Goal: Task Accomplishment & Management: Use online tool/utility

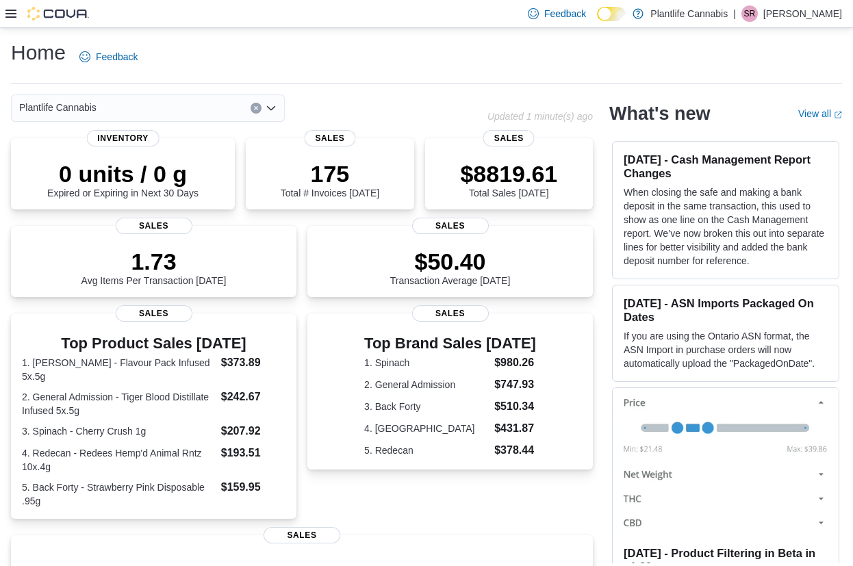
click at [8, 8] on div at bounding box center [46, 14] width 83 height 14
click at [10, 12] on icon at bounding box center [10, 13] width 11 height 11
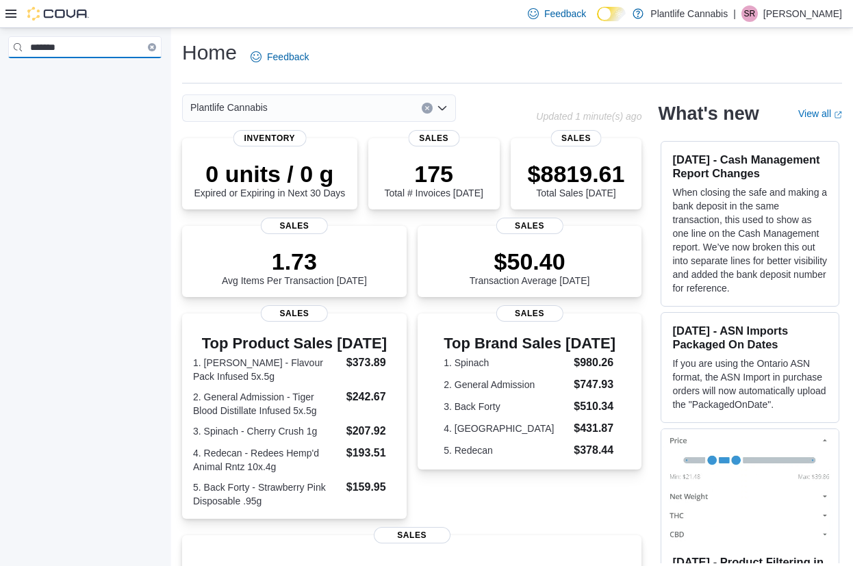
click at [90, 55] on input "*******" at bounding box center [84, 47] width 153 height 22
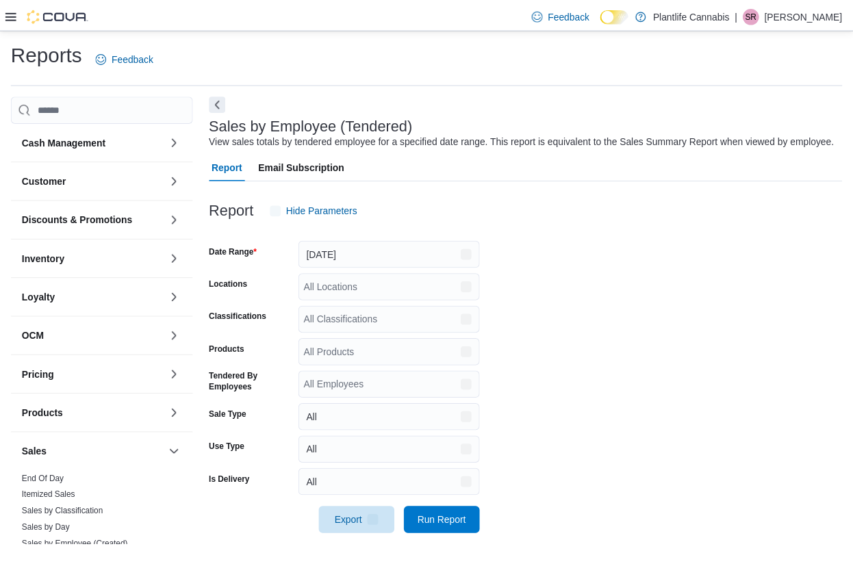
scroll to position [12, 0]
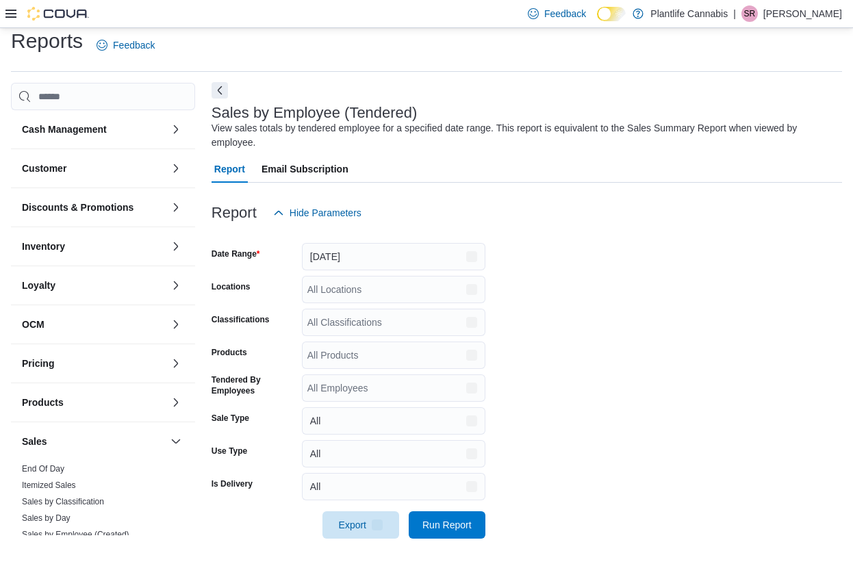
click at [220, 92] on button "Next" at bounding box center [219, 90] width 16 height 16
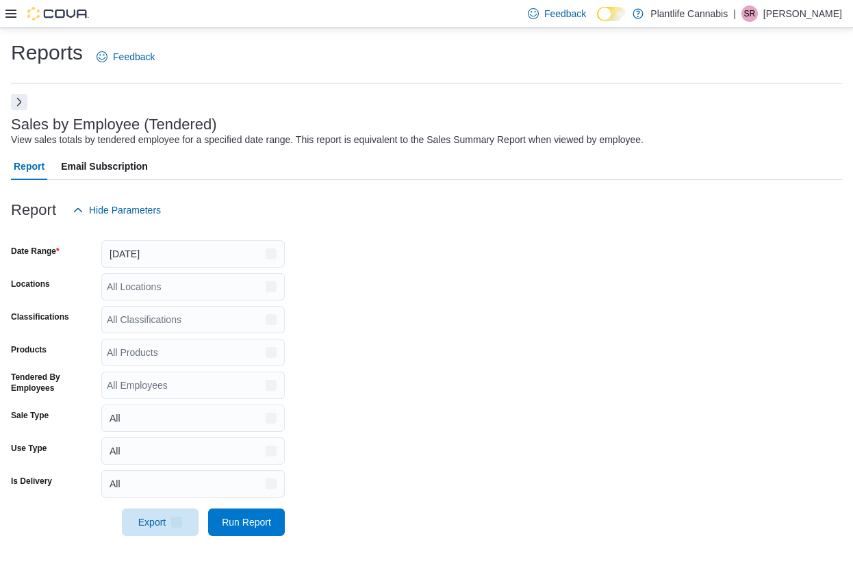
scroll to position [0, 0]
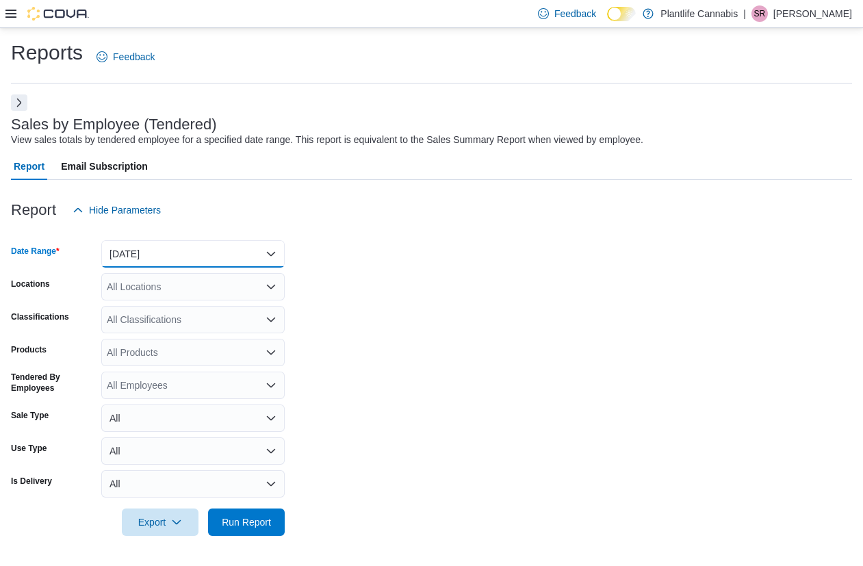
click at [200, 261] on button "Yesterday" at bounding box center [192, 253] width 183 height 27
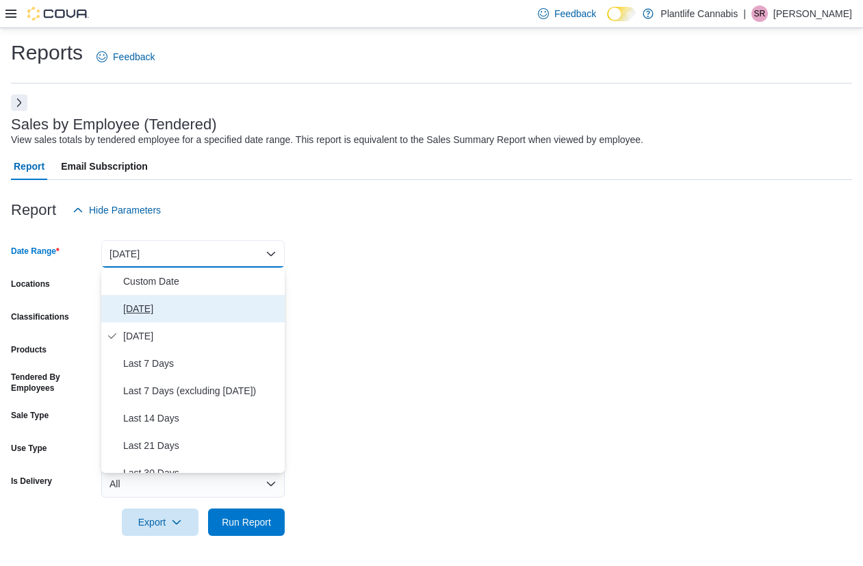
click at [171, 303] on span "[DATE]" at bounding box center [201, 308] width 156 height 16
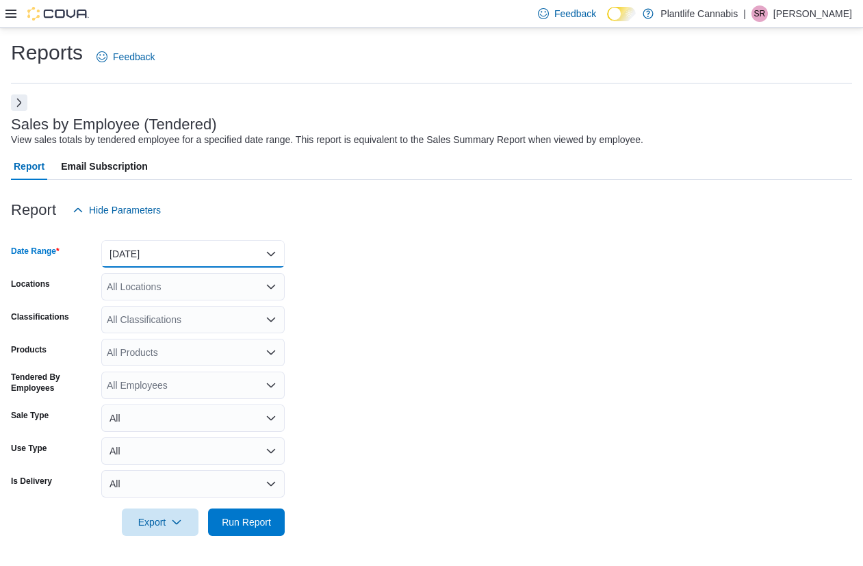
click at [179, 250] on button "[DATE]" at bounding box center [192, 253] width 183 height 27
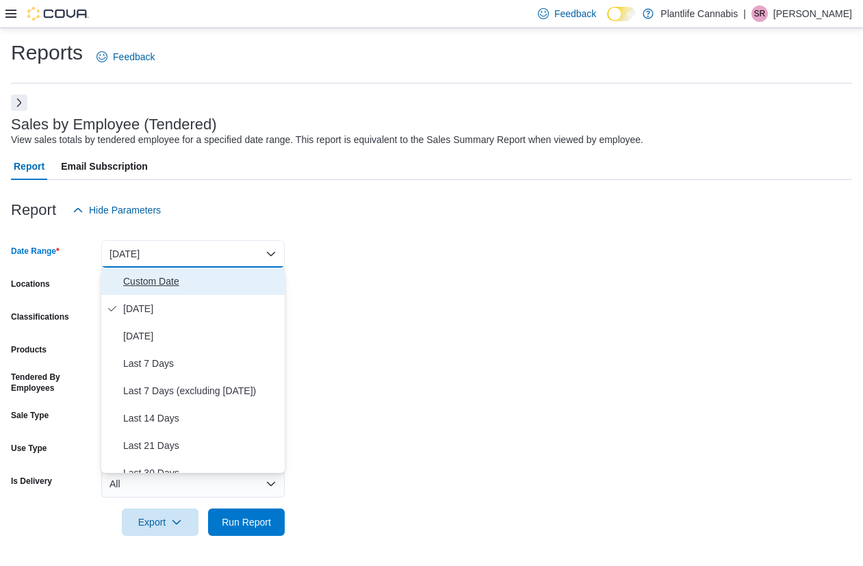
click at [177, 270] on button "Custom Date" at bounding box center [192, 281] width 183 height 27
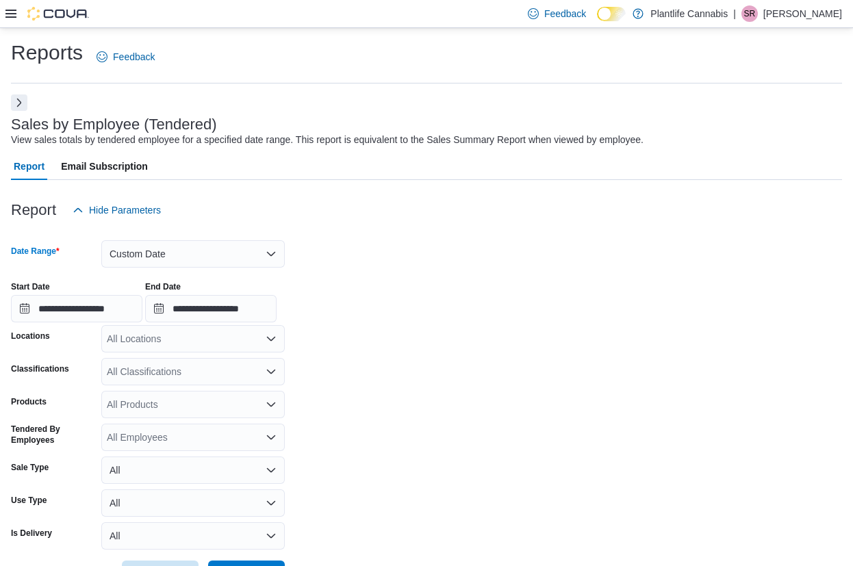
click at [174, 336] on div "All Locations" at bounding box center [192, 338] width 183 height 27
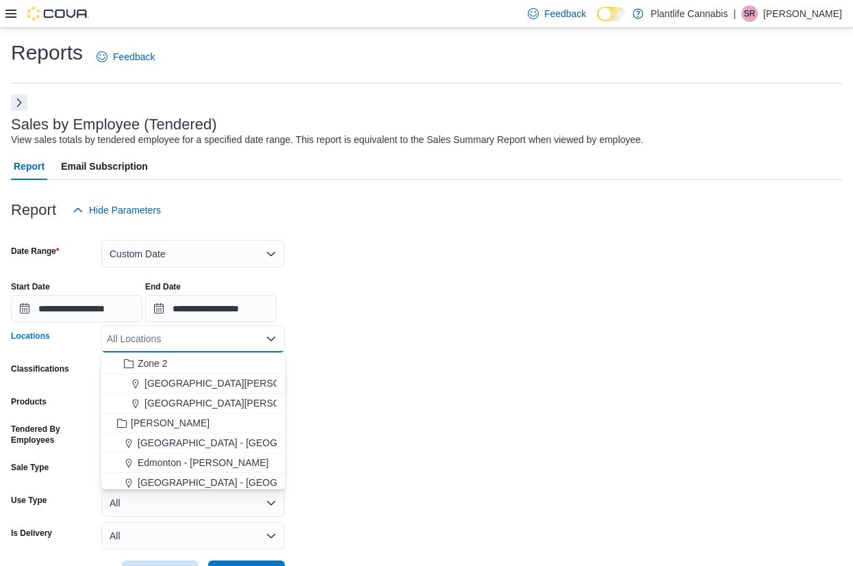
scroll to position [198, 0]
click at [218, 383] on span "[GEOGRAPHIC_DATA][PERSON_NAME] - [GEOGRAPHIC_DATA]" at bounding box center [287, 382] width 287 height 14
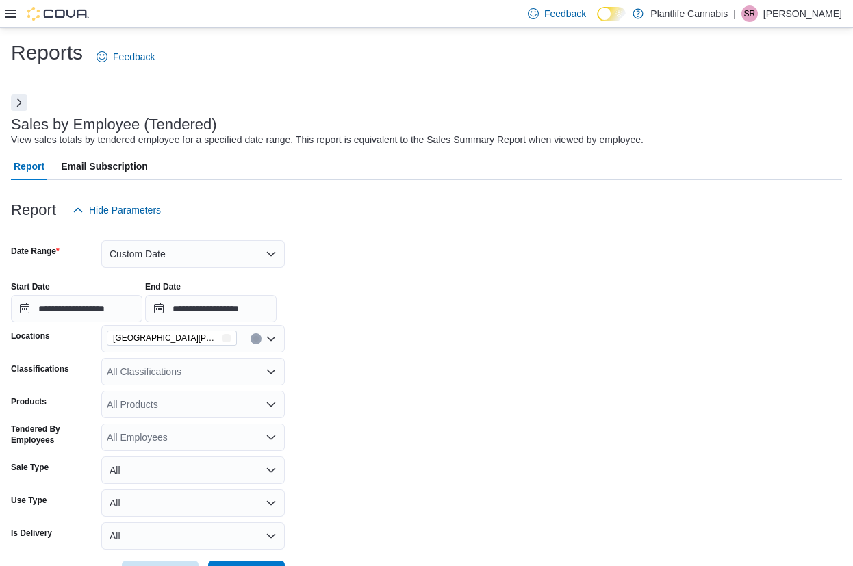
click at [404, 398] on form "**********" at bounding box center [426, 406] width 831 height 364
click at [229, 375] on div "All Classifications" at bounding box center [192, 371] width 183 height 27
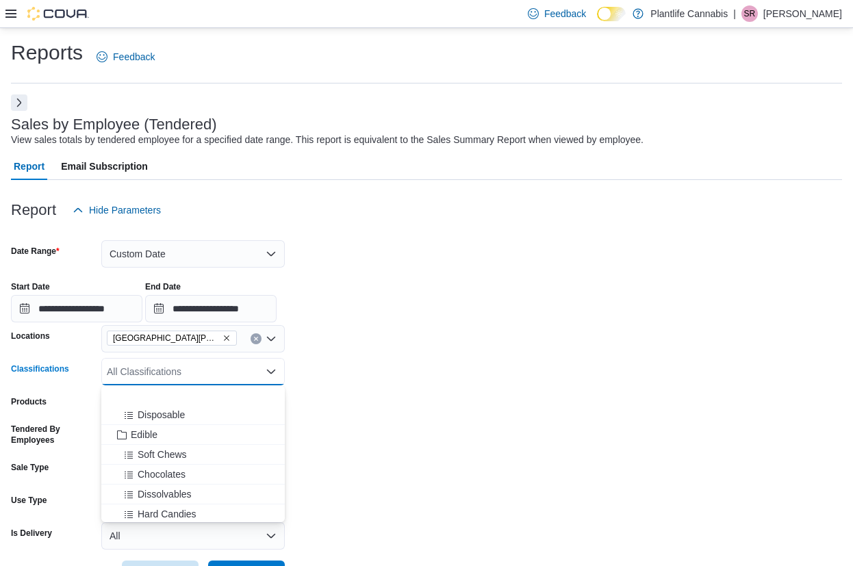
scroll to position [120, 0]
click at [192, 471] on span "Accessory Group" at bounding box center [167, 474] width 73 height 14
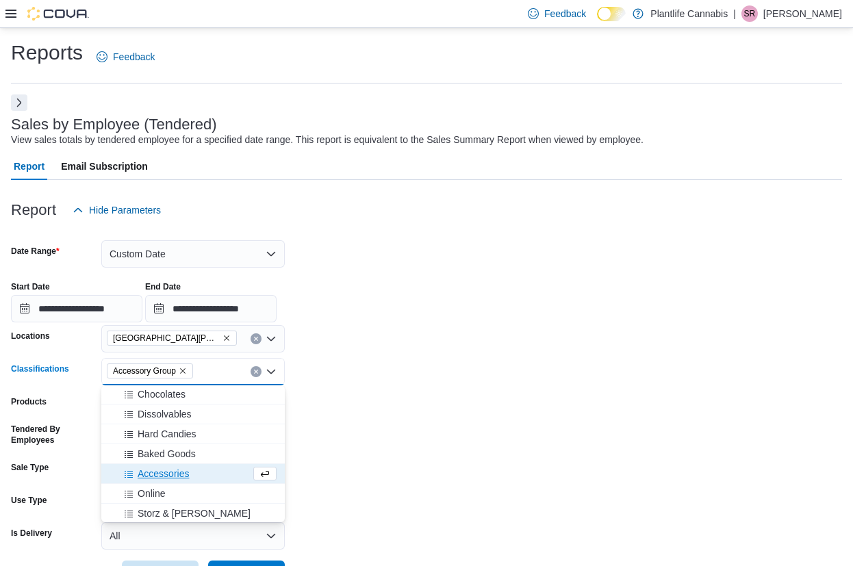
click at [192, 473] on div "Accessories" at bounding box center [179, 474] width 141 height 14
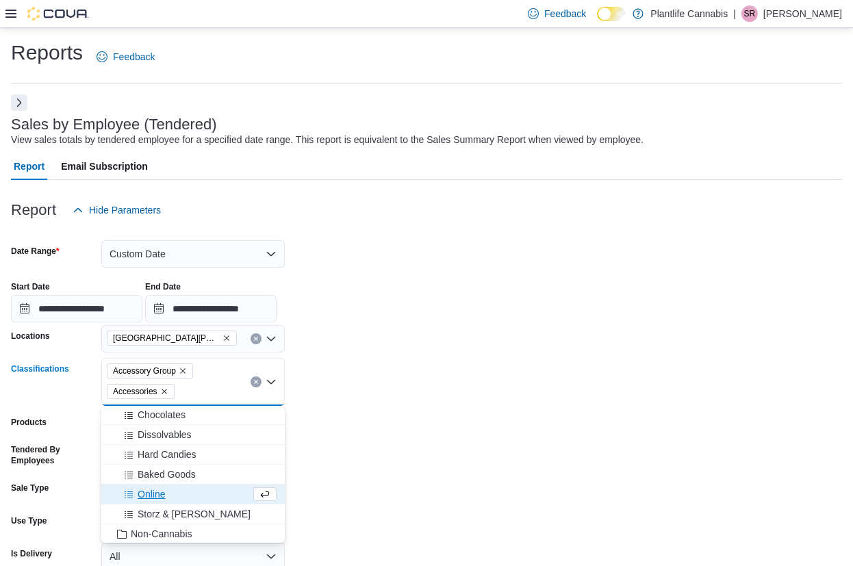
click at [408, 448] on form "**********" at bounding box center [426, 416] width 831 height 385
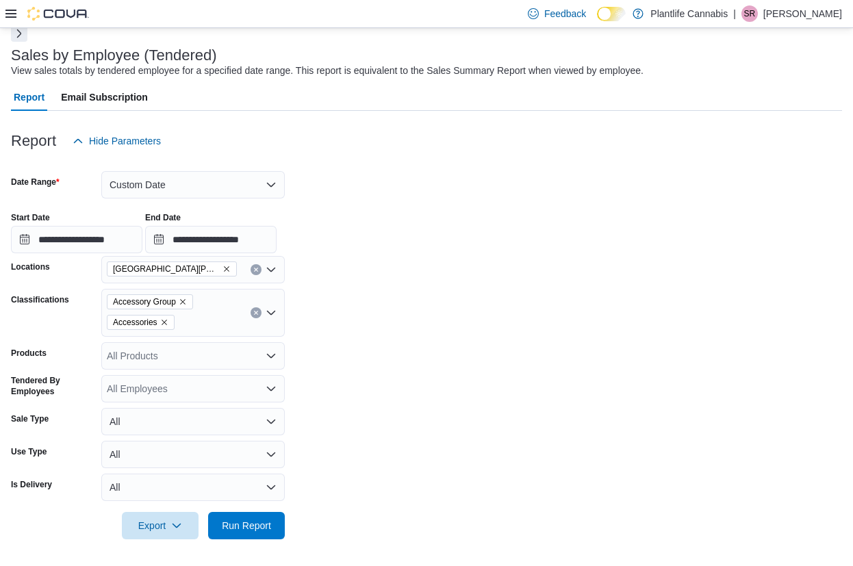
scroll to position [70, 0]
click at [265, 523] on span "Run Report" at bounding box center [246, 524] width 49 height 14
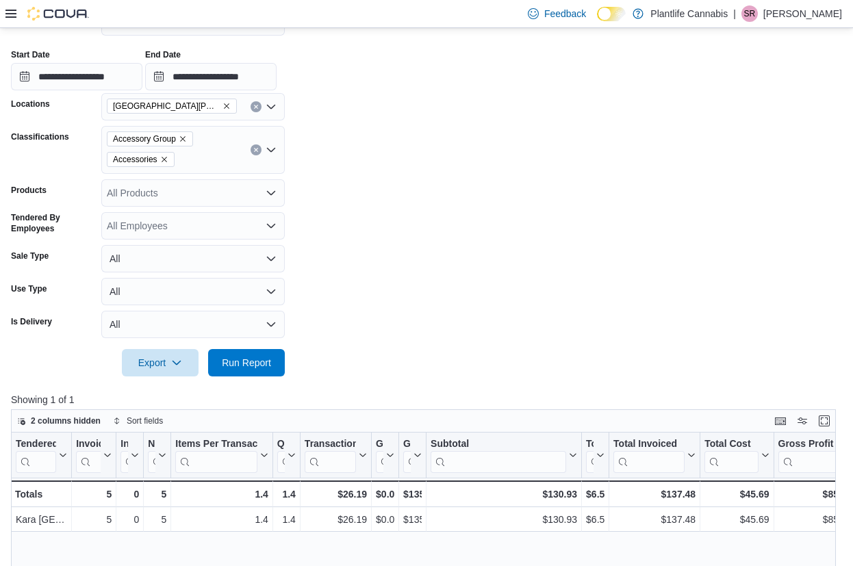
scroll to position [231, 0]
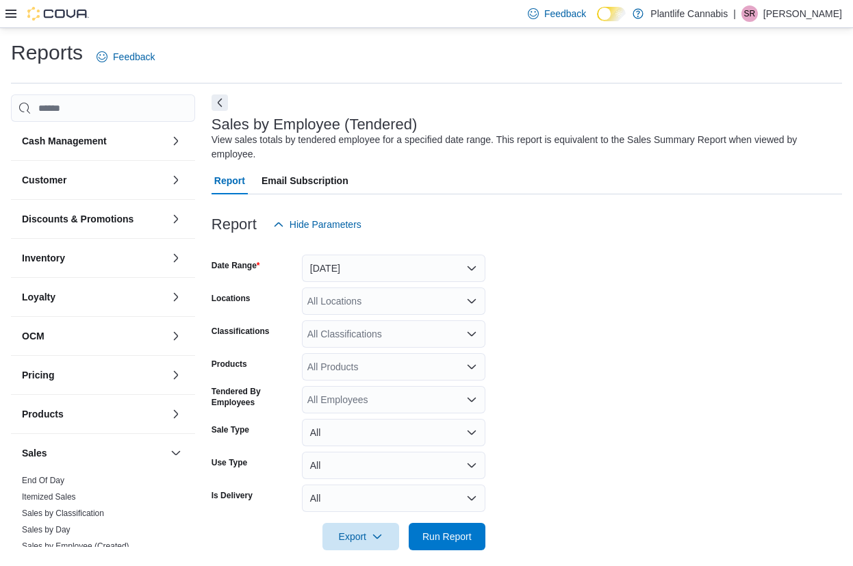
scroll to position [12, 0]
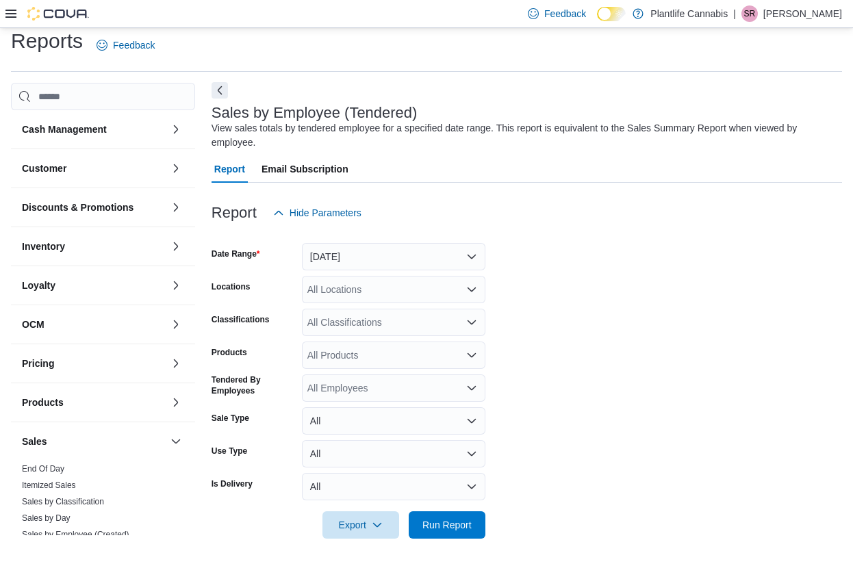
click at [218, 94] on button "Next" at bounding box center [219, 90] width 16 height 16
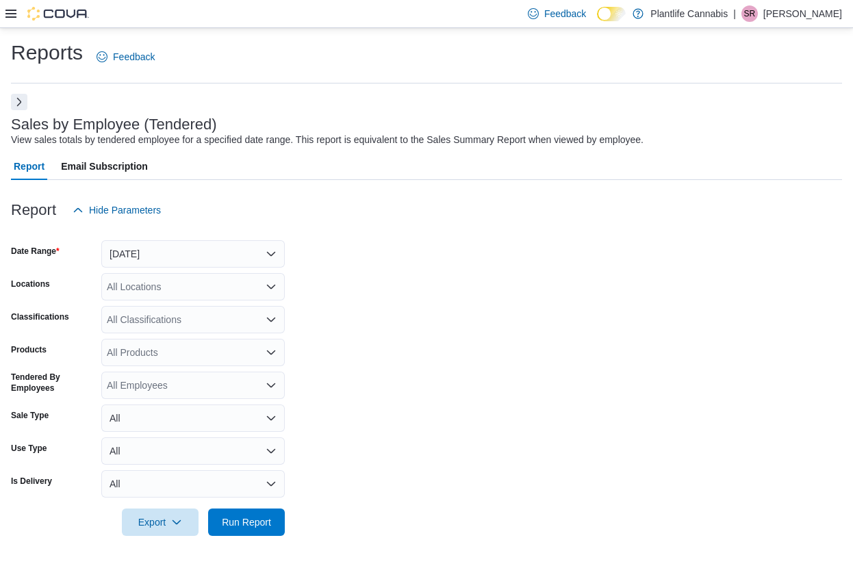
scroll to position [0, 0]
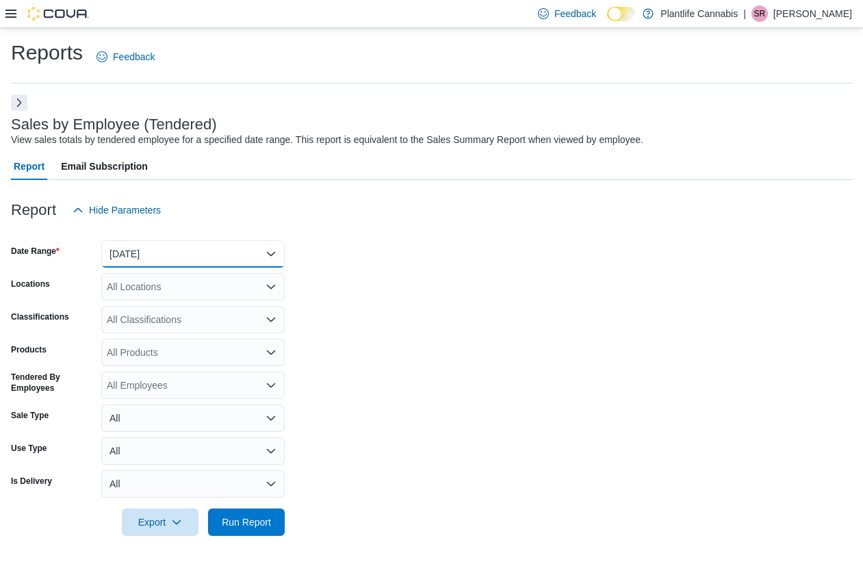
click at [141, 265] on button "[DATE]" at bounding box center [192, 253] width 183 height 27
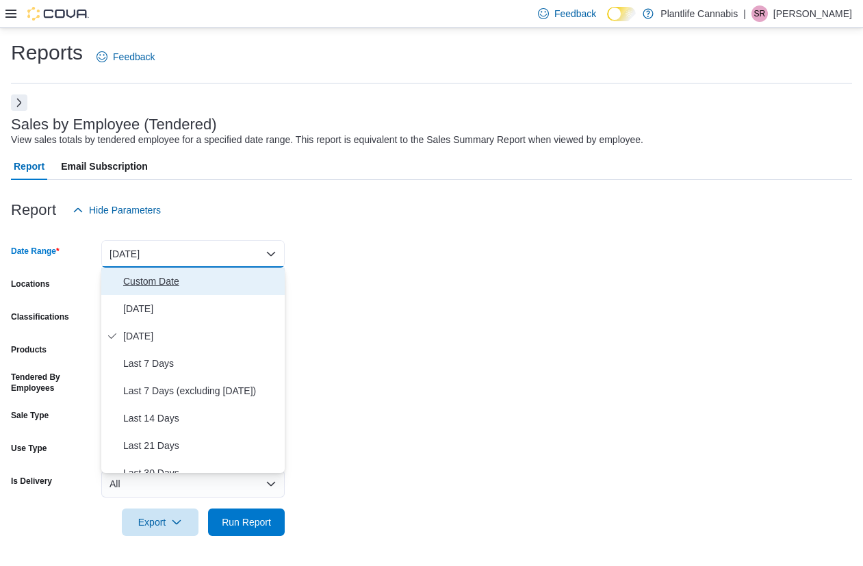
click at [140, 279] on span "Custom Date" at bounding box center [201, 281] width 156 height 16
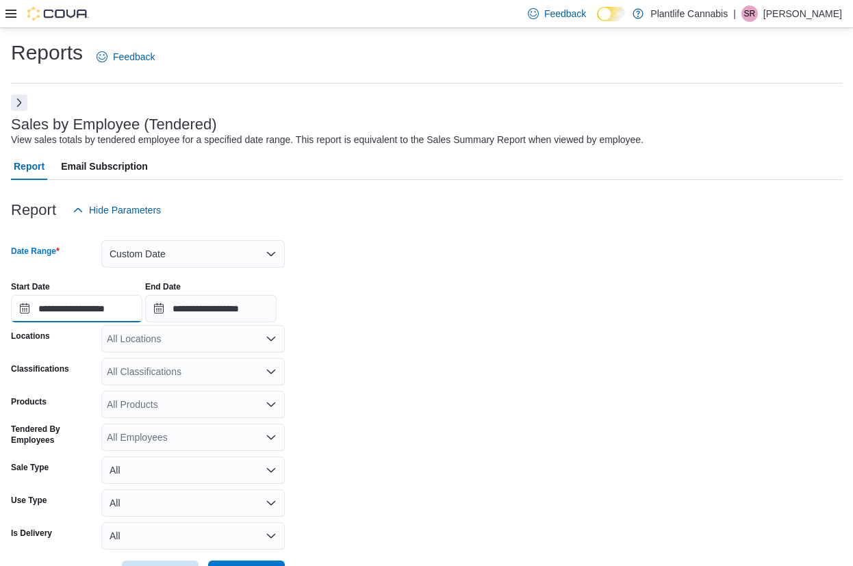
click at [141, 319] on input "**********" at bounding box center [76, 308] width 131 height 27
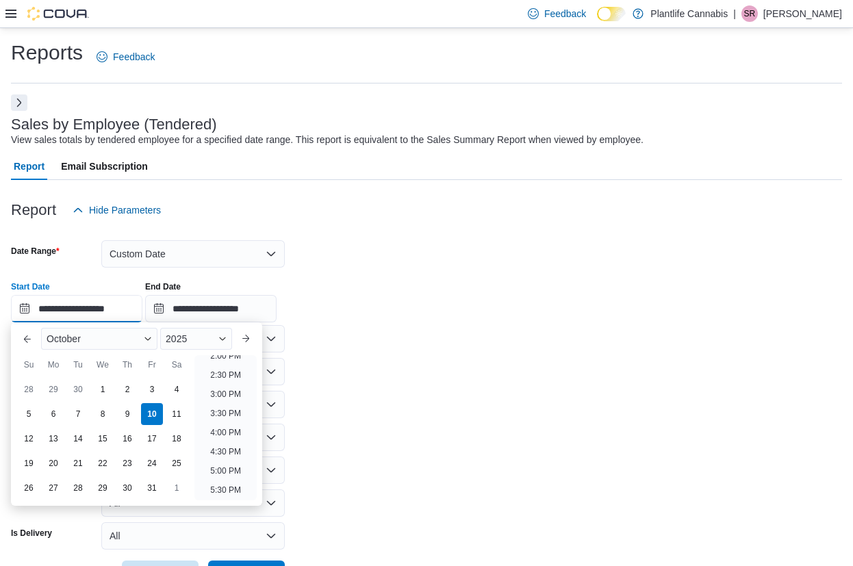
scroll to position [560, 0]
click at [230, 476] on li "5:30 PM" at bounding box center [226, 477] width 42 height 16
type input "**********"
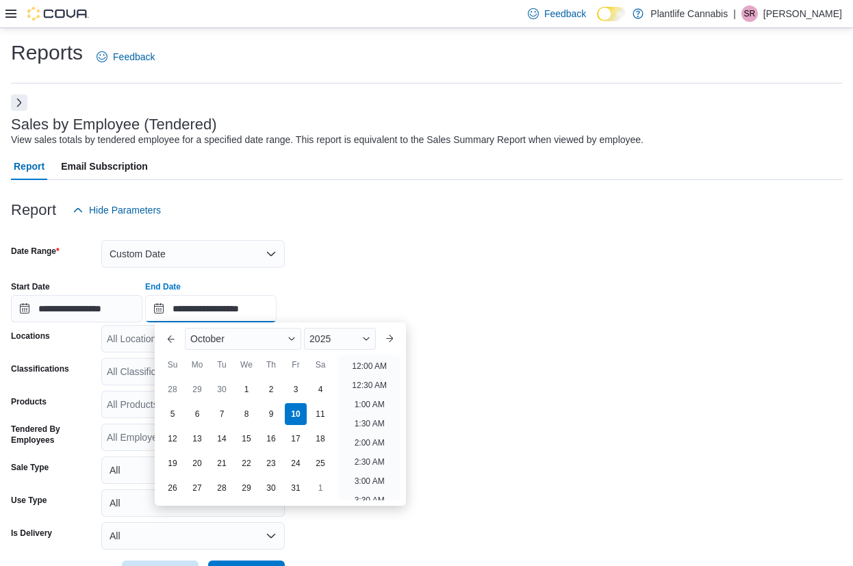
click at [216, 310] on input "**********" at bounding box center [210, 308] width 131 height 27
click at [374, 359] on li "8:00 PM" at bounding box center [369, 355] width 42 height 16
type input "**********"
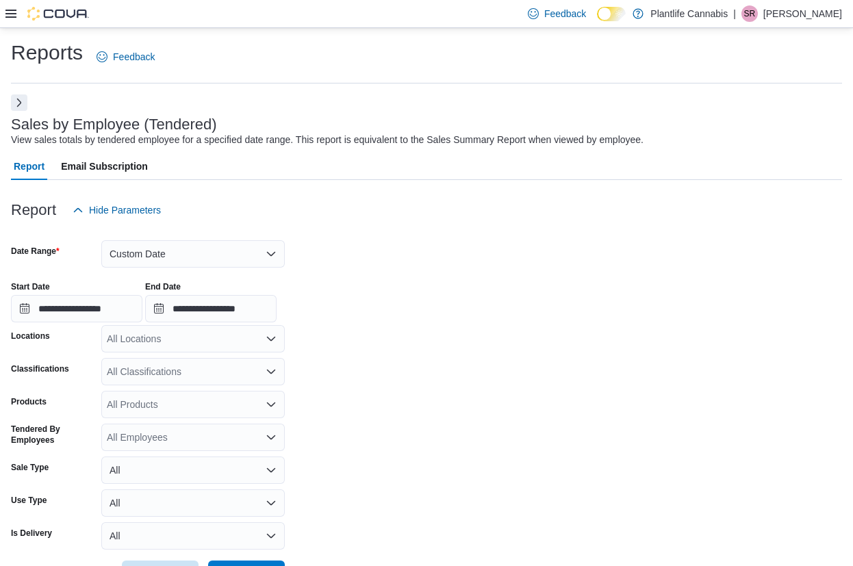
click at [238, 333] on div "All Locations" at bounding box center [192, 338] width 183 height 27
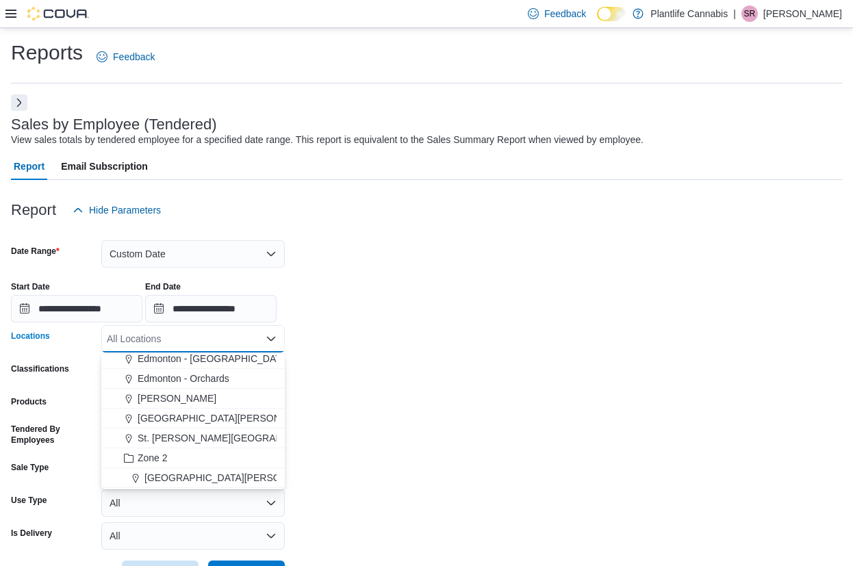
scroll to position [105, 0]
click at [252, 471] on span "[GEOGRAPHIC_DATA][PERSON_NAME] - [GEOGRAPHIC_DATA]" at bounding box center [287, 476] width 287 height 14
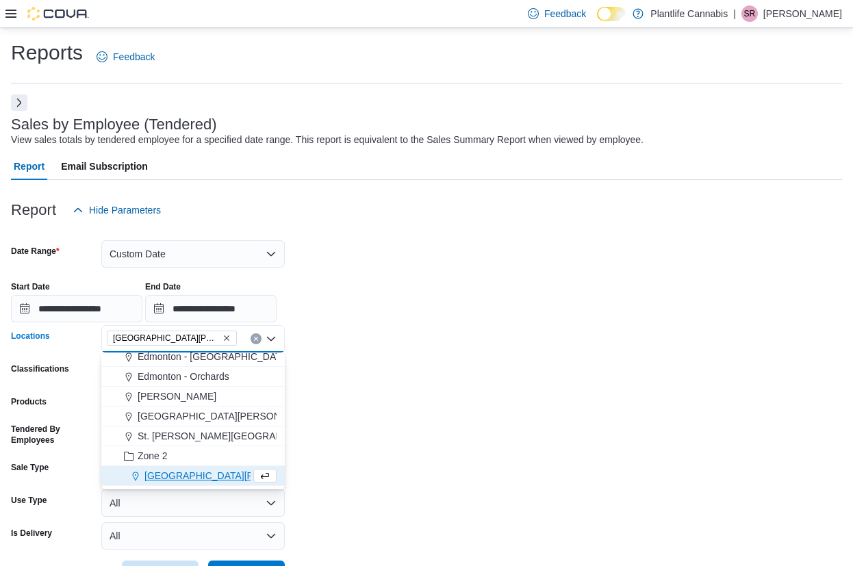
click at [292, 456] on form "**********" at bounding box center [426, 406] width 831 height 364
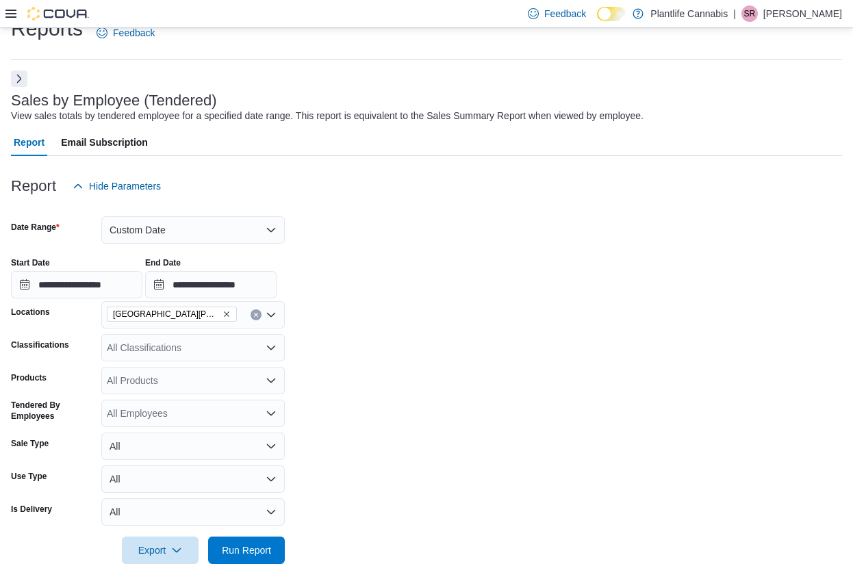
scroll to position [49, 0]
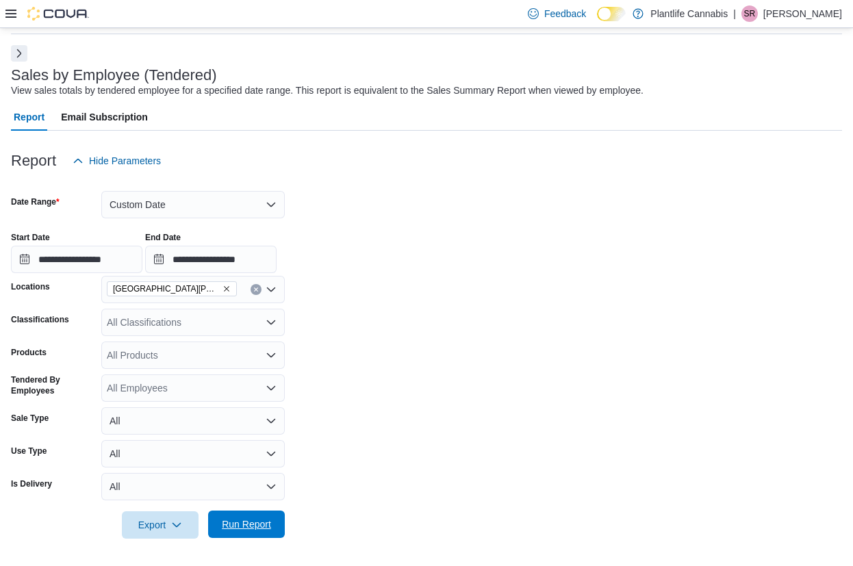
click at [256, 517] on span "Run Report" at bounding box center [246, 523] width 60 height 27
click at [267, 515] on span "Run Report" at bounding box center [246, 523] width 60 height 27
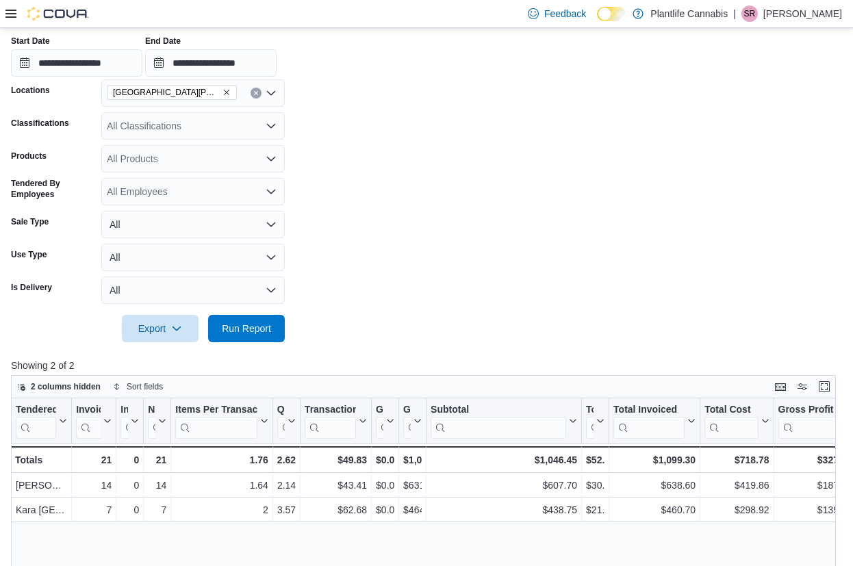
scroll to position [243, 0]
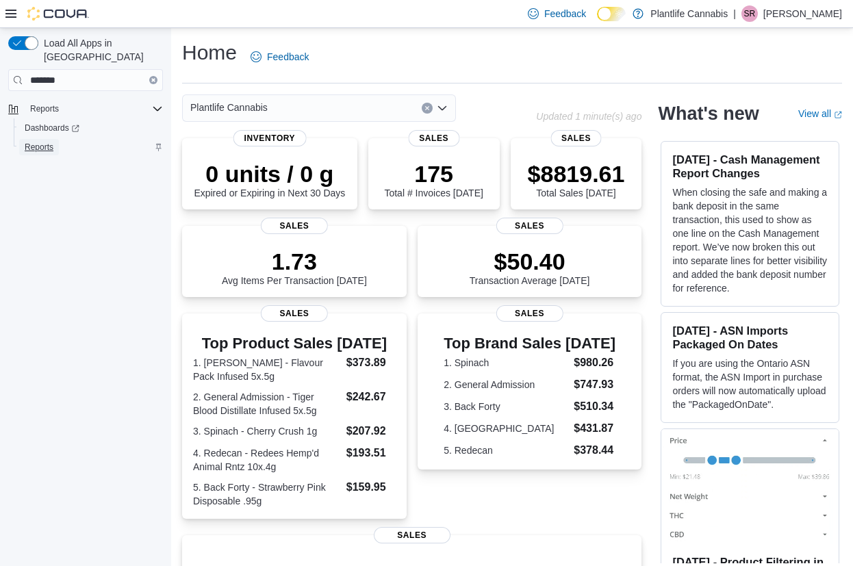
click at [53, 142] on span "Reports" at bounding box center [39, 147] width 29 height 11
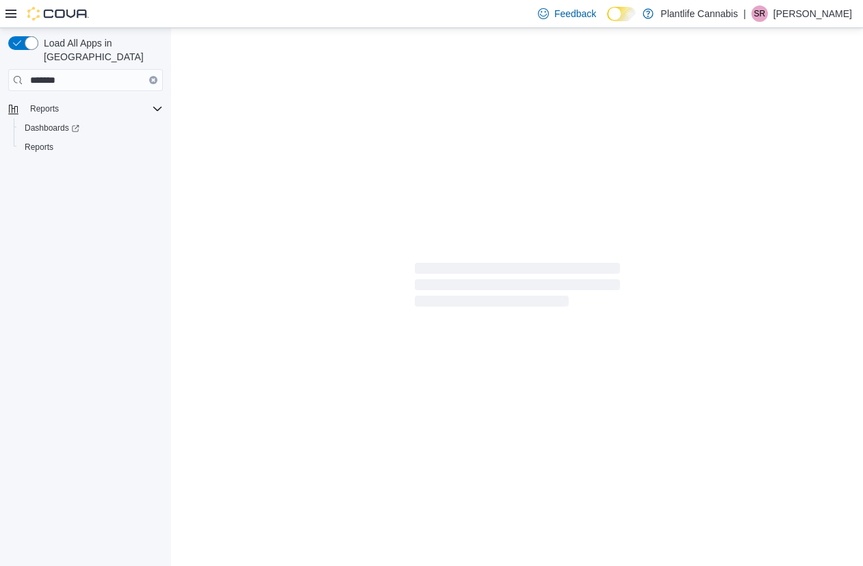
click at [10, 11] on icon at bounding box center [10, 13] width 11 height 11
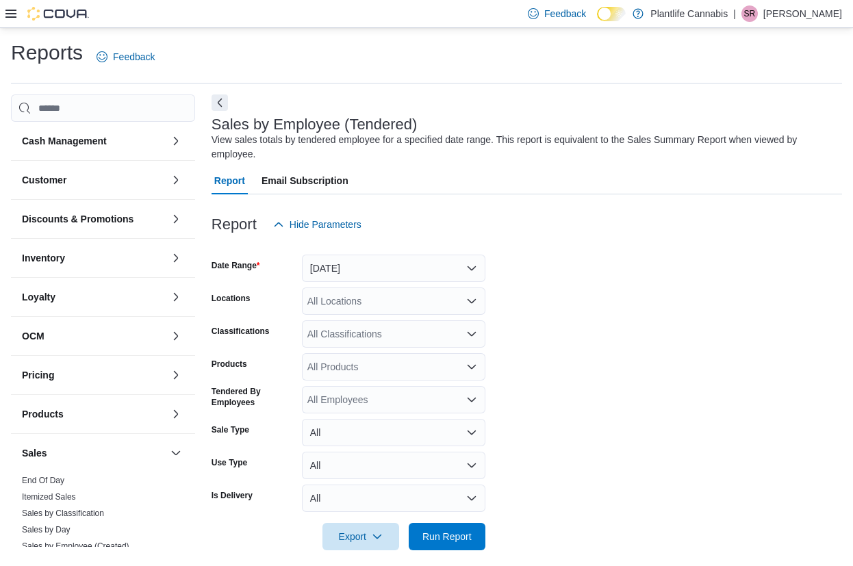
scroll to position [12, 0]
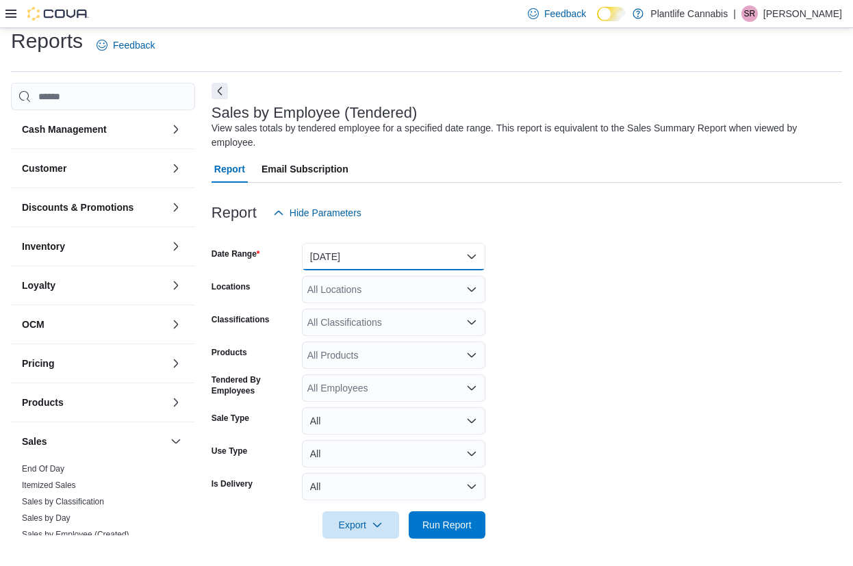
click at [350, 248] on button "[DATE]" at bounding box center [393, 256] width 183 height 27
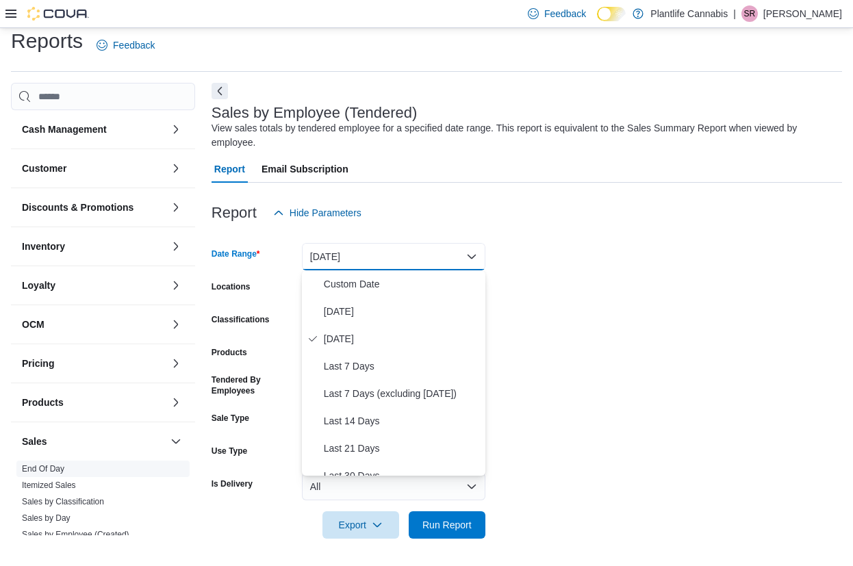
click at [54, 467] on link "End Of Day" at bounding box center [43, 469] width 42 height 10
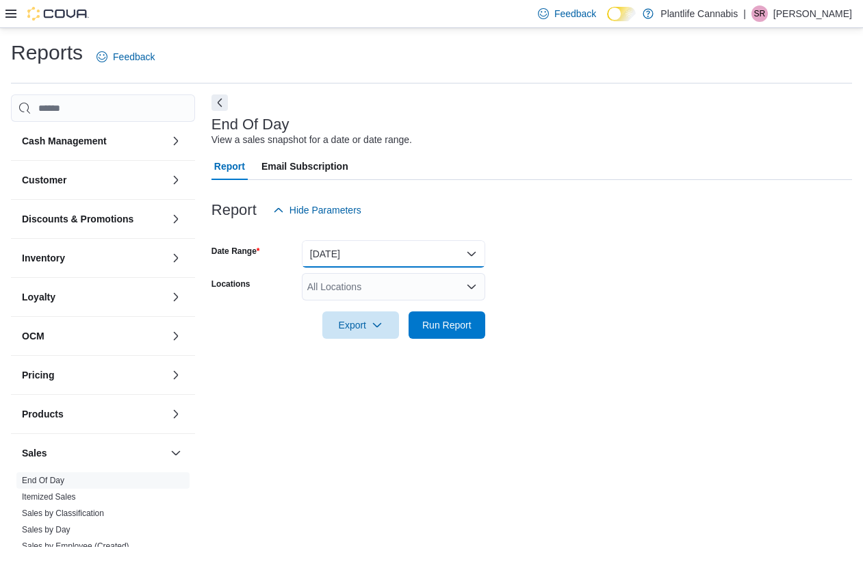
click at [368, 246] on button "[DATE]" at bounding box center [393, 253] width 183 height 27
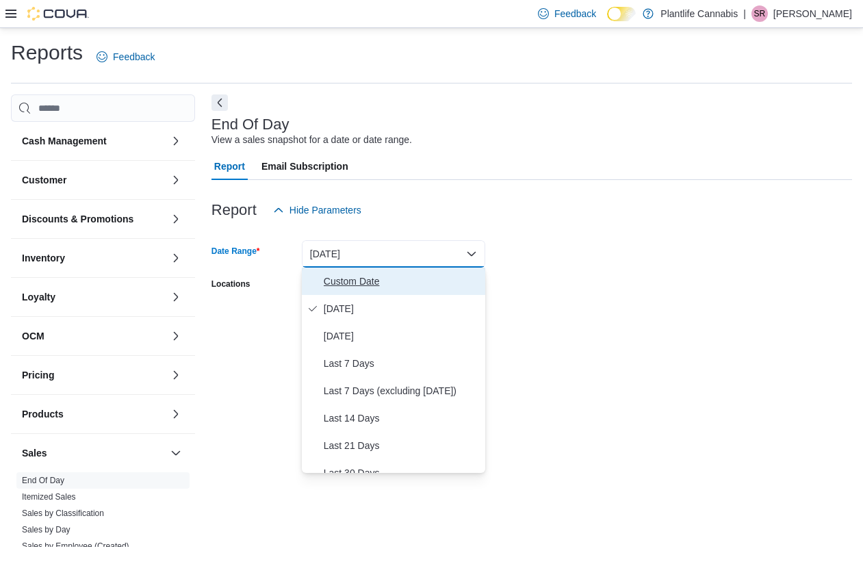
click at [328, 290] on button "Custom Date" at bounding box center [393, 281] width 183 height 27
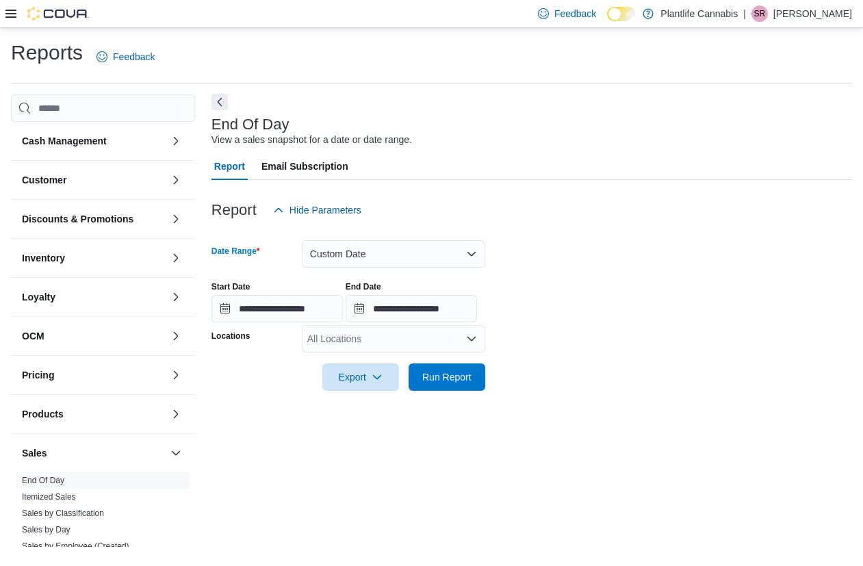
click at [216, 100] on button "Next" at bounding box center [219, 102] width 16 height 16
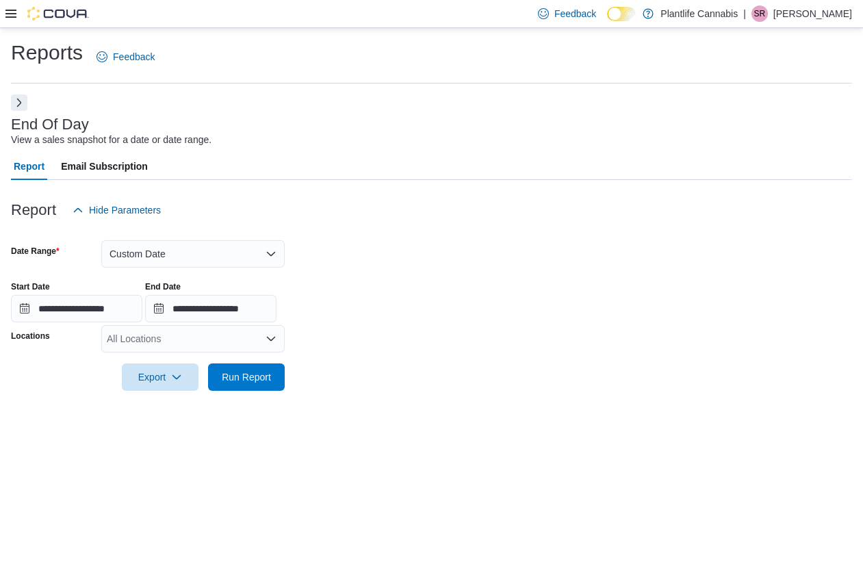
click at [190, 336] on div "All Locations" at bounding box center [192, 338] width 183 height 27
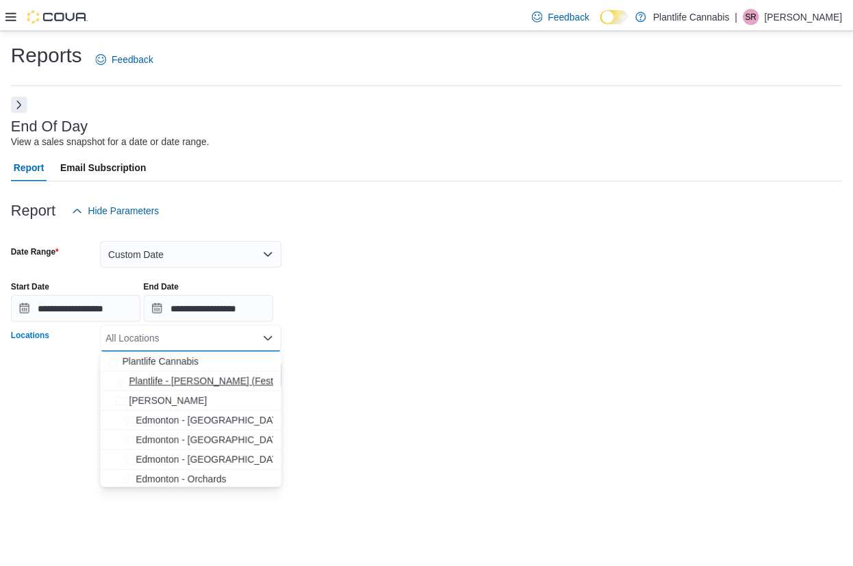
scroll to position [116, 0]
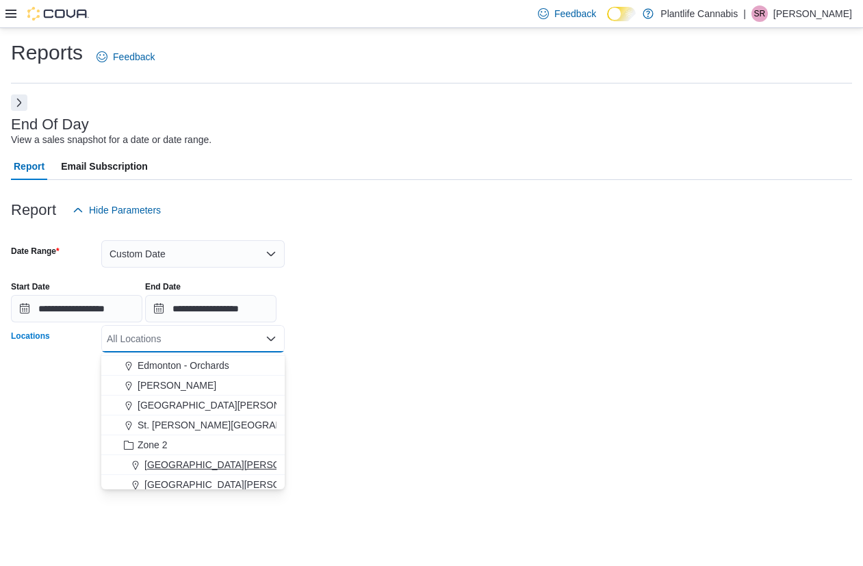
click at [252, 469] on span "[GEOGRAPHIC_DATA][PERSON_NAME] - [GEOGRAPHIC_DATA]" at bounding box center [287, 465] width 287 height 14
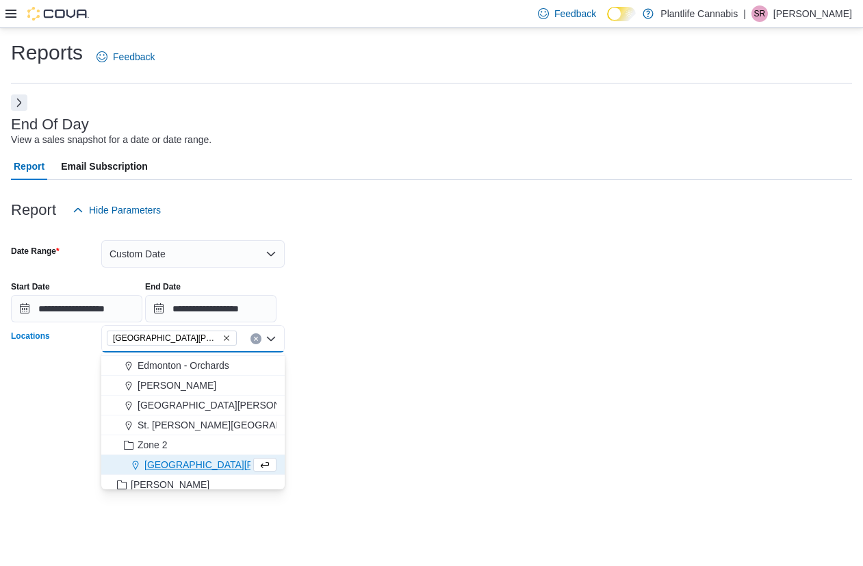
click at [405, 446] on div "**********" at bounding box center [431, 297] width 863 height 538
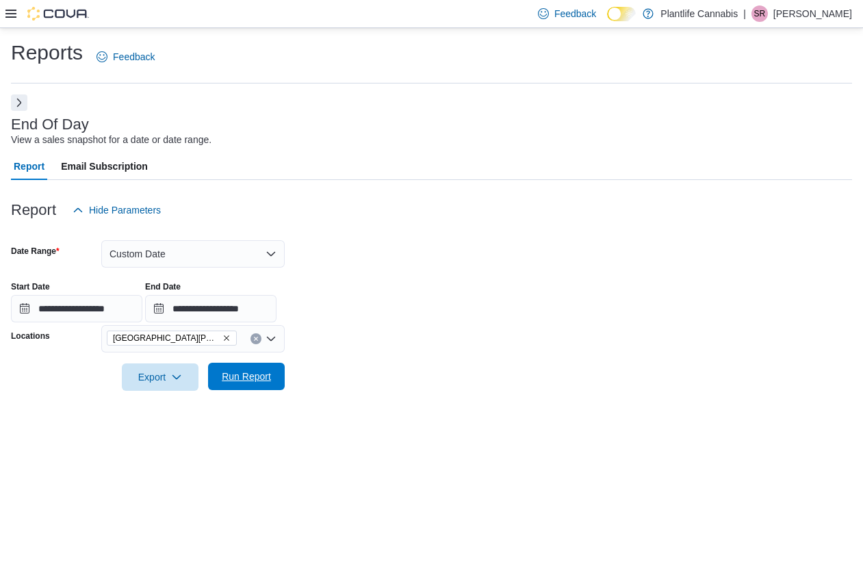
click at [224, 378] on span "Run Report" at bounding box center [246, 377] width 49 height 14
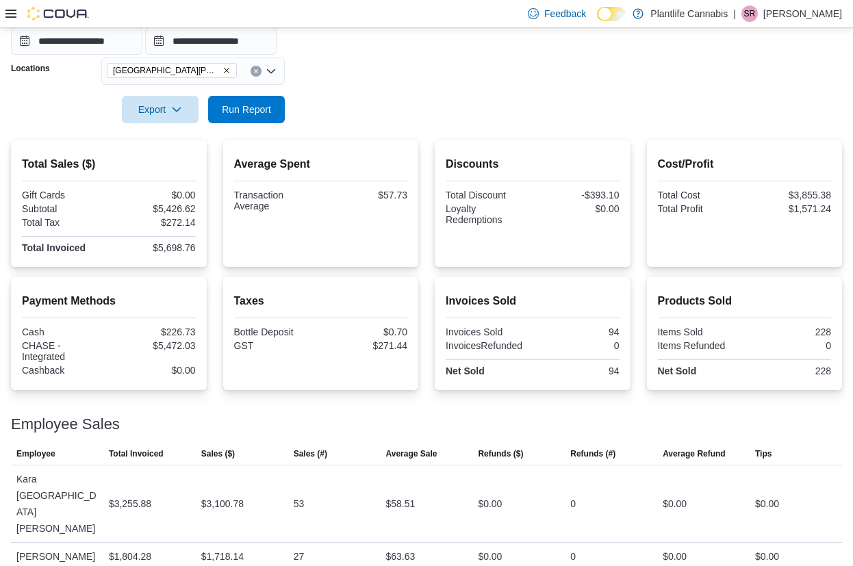
scroll to position [278, 0]
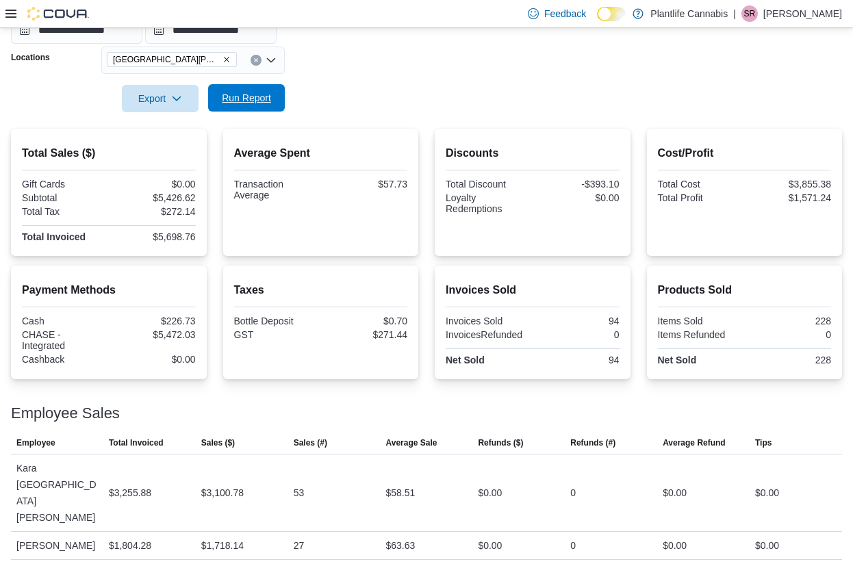
click at [226, 107] on span "Run Report" at bounding box center [246, 97] width 60 height 27
click at [266, 101] on span "Run Report" at bounding box center [246, 98] width 49 height 14
click at [252, 99] on span "Run Report" at bounding box center [246, 98] width 49 height 14
click at [243, 99] on span "Run Report" at bounding box center [246, 98] width 49 height 14
click at [213, 39] on input "**********" at bounding box center [210, 29] width 131 height 27
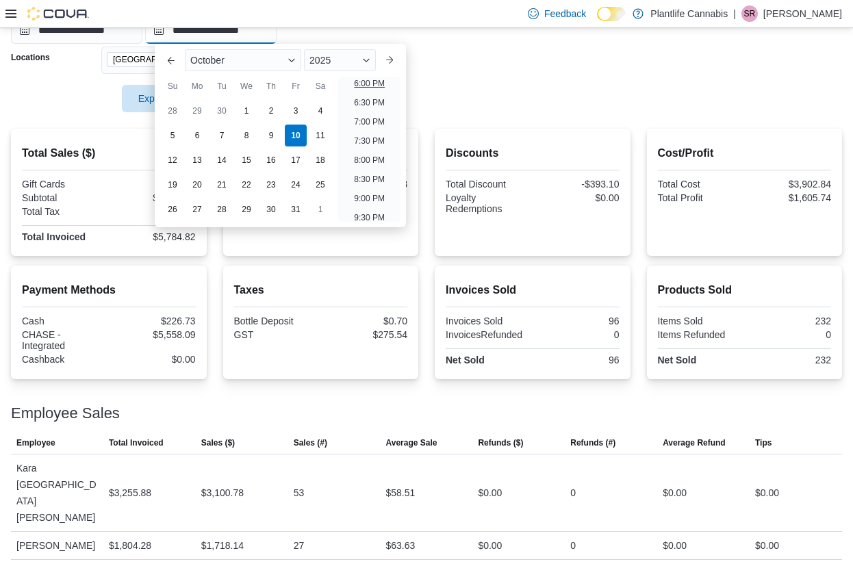
scroll to position [690, 0]
click at [372, 86] on li "6:00 PM" at bounding box center [369, 87] width 42 height 16
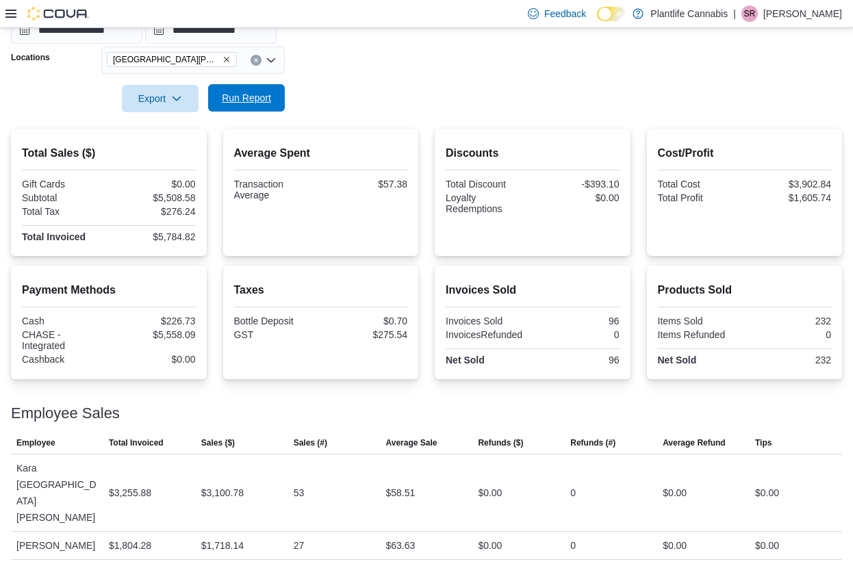
click at [270, 91] on span "Run Report" at bounding box center [246, 97] width 60 height 27
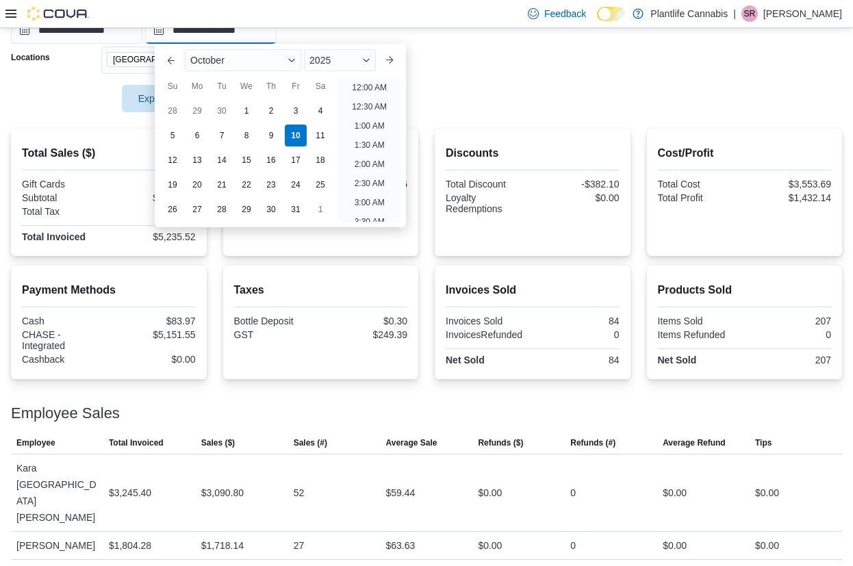
click at [272, 37] on input "**********" at bounding box center [210, 29] width 131 height 27
click at [378, 81] on li "6:30 PM" at bounding box center [369, 83] width 42 height 16
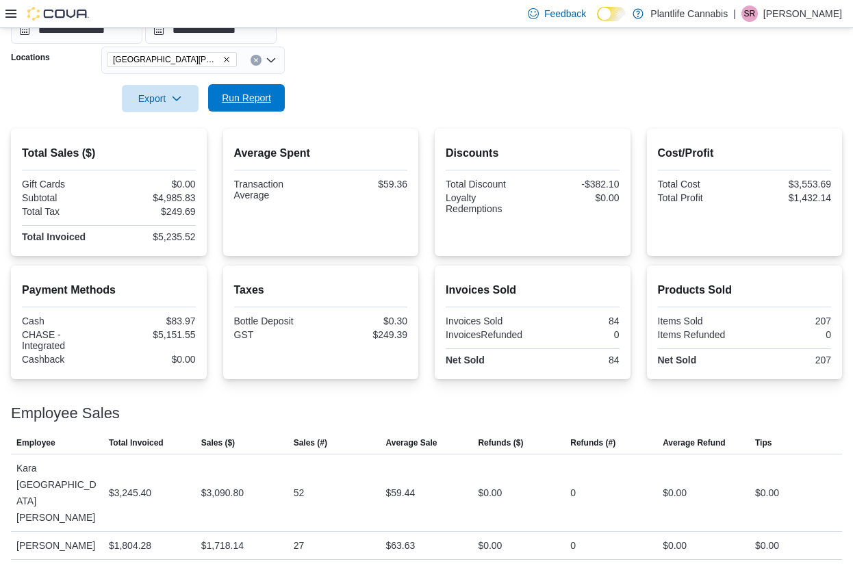
click at [250, 101] on span "Run Report" at bounding box center [246, 98] width 49 height 14
click at [272, 38] on input "**********" at bounding box center [210, 29] width 131 height 27
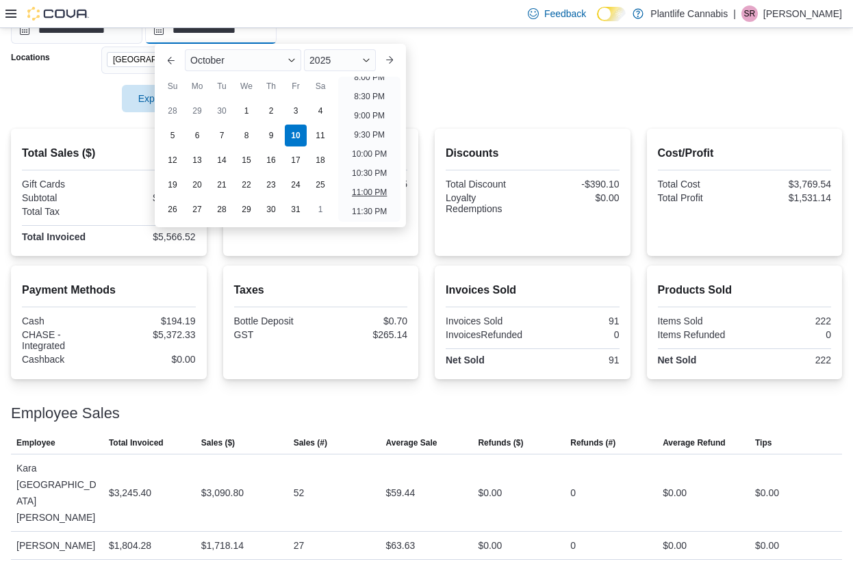
scroll to position [777, 0]
click at [376, 211] on li "11:30 PM" at bounding box center [369, 211] width 46 height 16
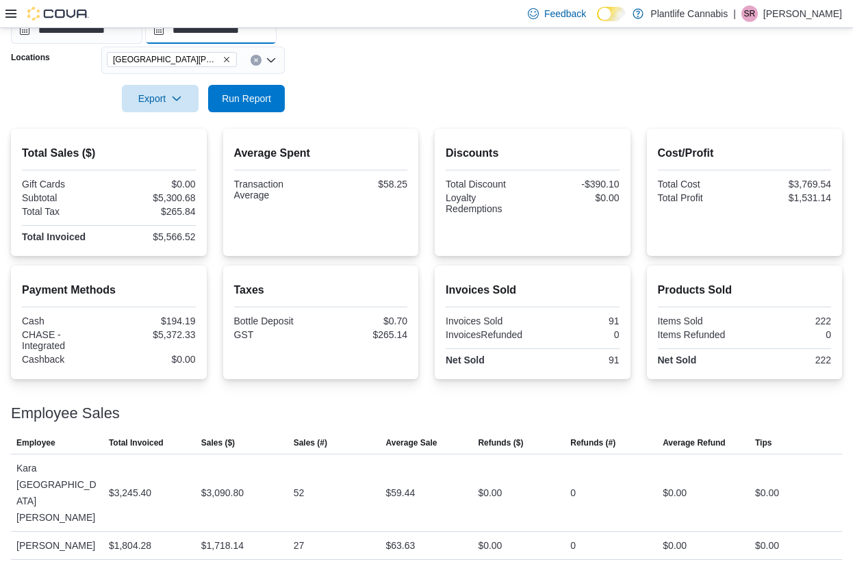
click at [259, 33] on input "**********" at bounding box center [210, 29] width 131 height 27
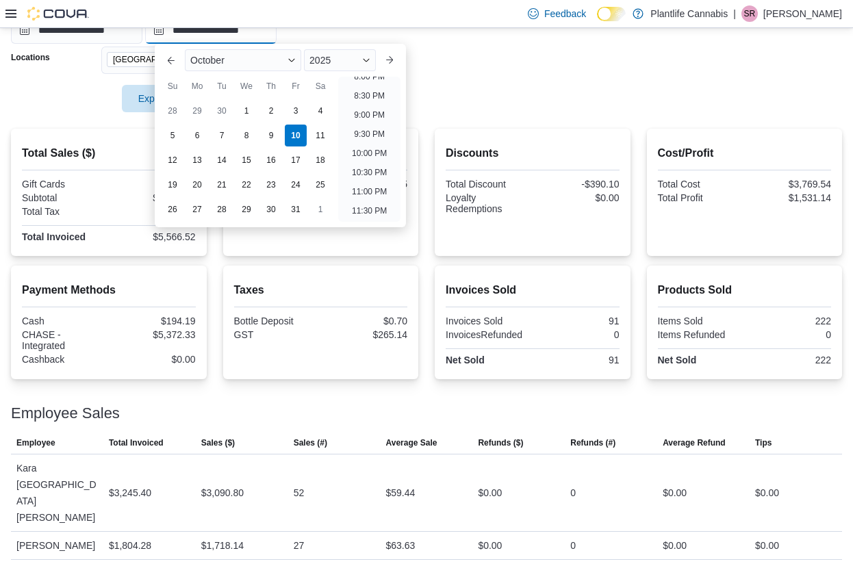
type input "**********"
click at [452, 101] on form "**********" at bounding box center [426, 28] width 831 height 167
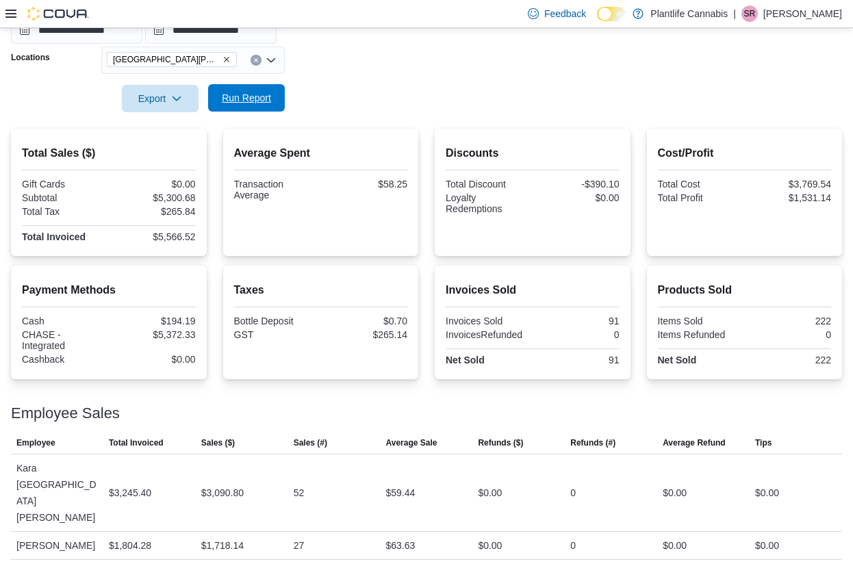
click at [284, 102] on button "Run Report" at bounding box center [246, 97] width 77 height 27
click at [277, 107] on button "Run Report" at bounding box center [246, 97] width 77 height 27
click at [274, 96] on span "Run Report" at bounding box center [246, 97] width 60 height 27
click at [268, 107] on span "Run Report" at bounding box center [246, 97] width 60 height 27
click at [276, 103] on span "Run Report" at bounding box center [246, 97] width 60 height 27
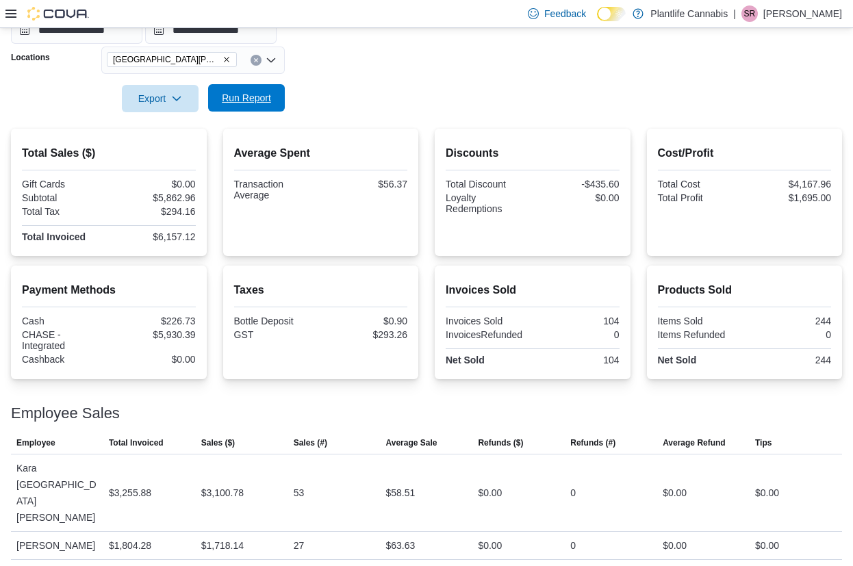
click at [276, 105] on span "Run Report" at bounding box center [246, 97] width 60 height 27
click at [268, 93] on span "Run Report" at bounding box center [246, 98] width 49 height 14
click at [253, 101] on span "Run Report" at bounding box center [246, 98] width 49 height 14
click at [262, 103] on span "Run Report" at bounding box center [246, 98] width 49 height 14
click at [224, 99] on span "Run Report" at bounding box center [246, 98] width 49 height 14
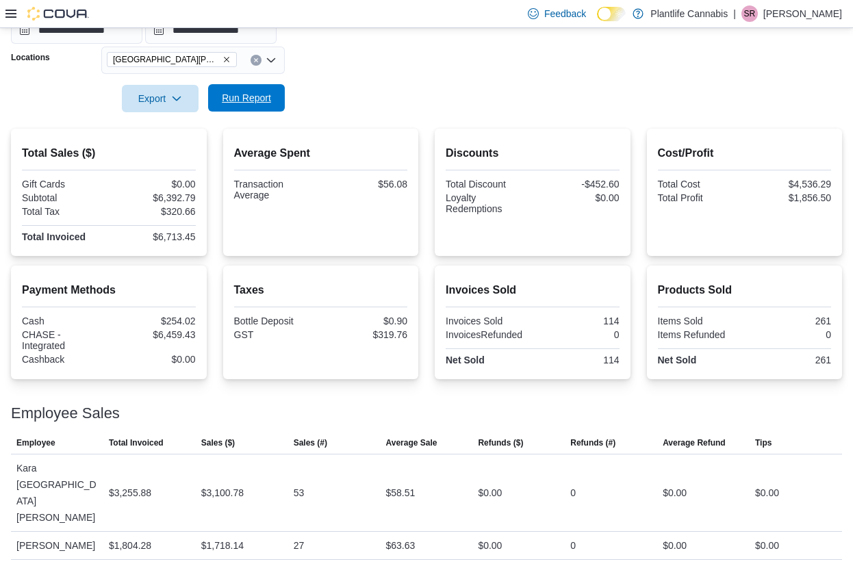
click at [255, 101] on span "Run Report" at bounding box center [246, 98] width 49 height 14
click at [262, 105] on span "Run Report" at bounding box center [246, 97] width 60 height 27
click at [255, 105] on span "Run Report" at bounding box center [246, 97] width 60 height 27
click at [239, 103] on span "Run Report" at bounding box center [246, 98] width 49 height 14
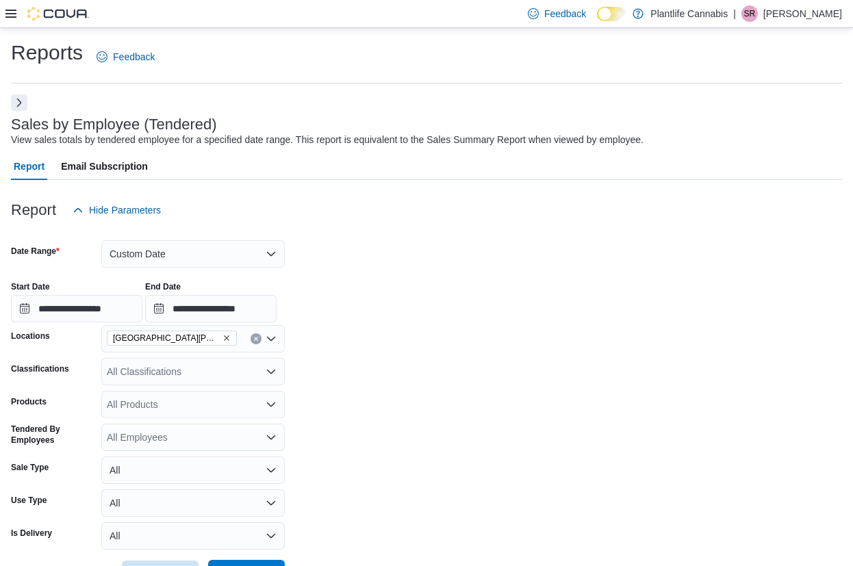
scroll to position [243, 0]
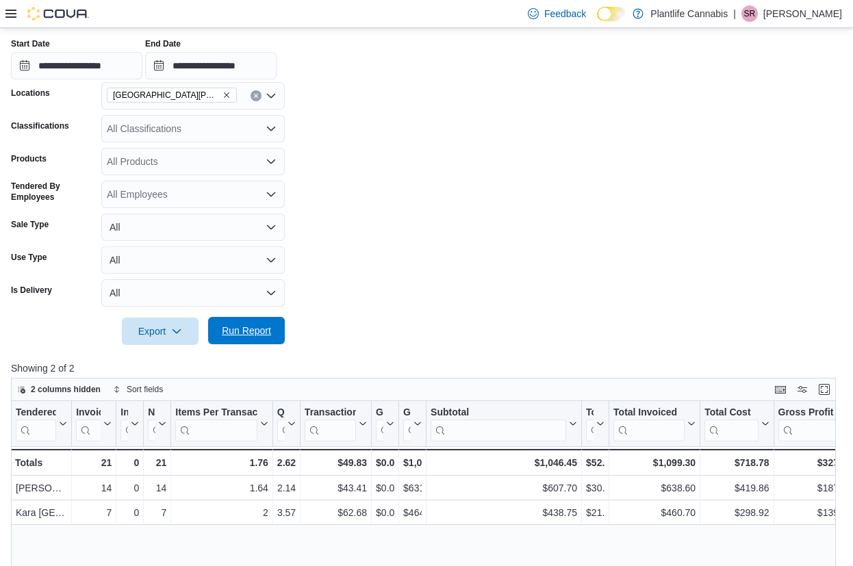
click at [260, 334] on span "Run Report" at bounding box center [246, 331] width 49 height 14
click at [255, 328] on span "Run Report" at bounding box center [246, 331] width 49 height 14
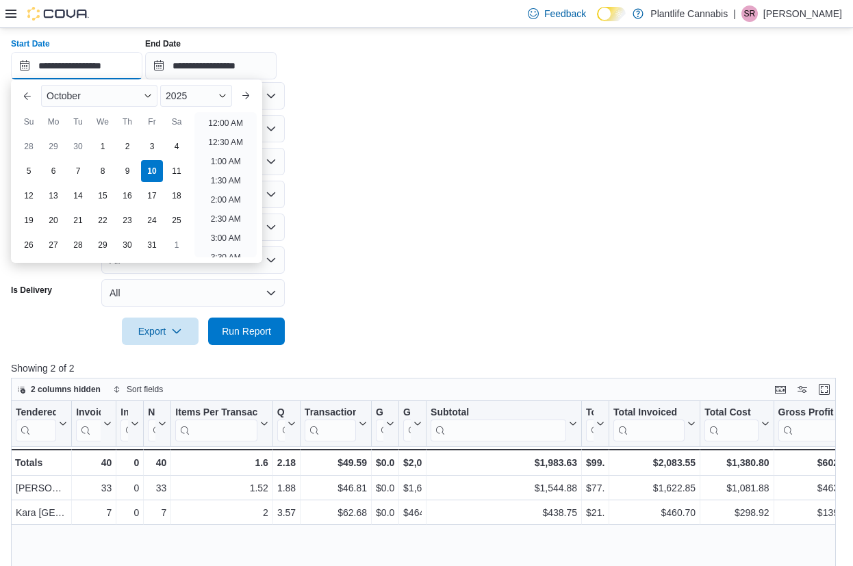
click at [142, 69] on input "**********" at bounding box center [76, 65] width 131 height 27
click at [231, 175] on li "8:00 PM" at bounding box center [226, 176] width 42 height 16
type input "**********"
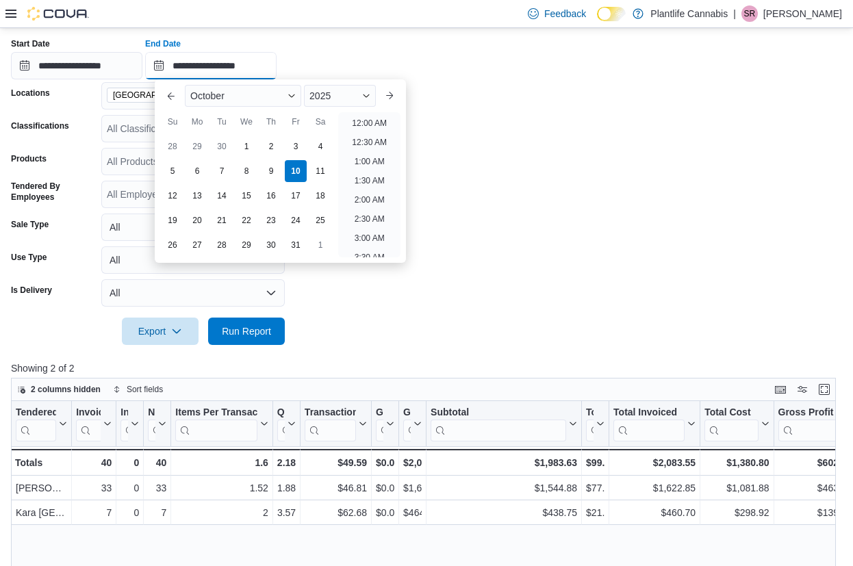
click at [252, 70] on input "**********" at bounding box center [210, 65] width 131 height 27
click at [360, 247] on li "11:30 PM" at bounding box center [369, 246] width 46 height 16
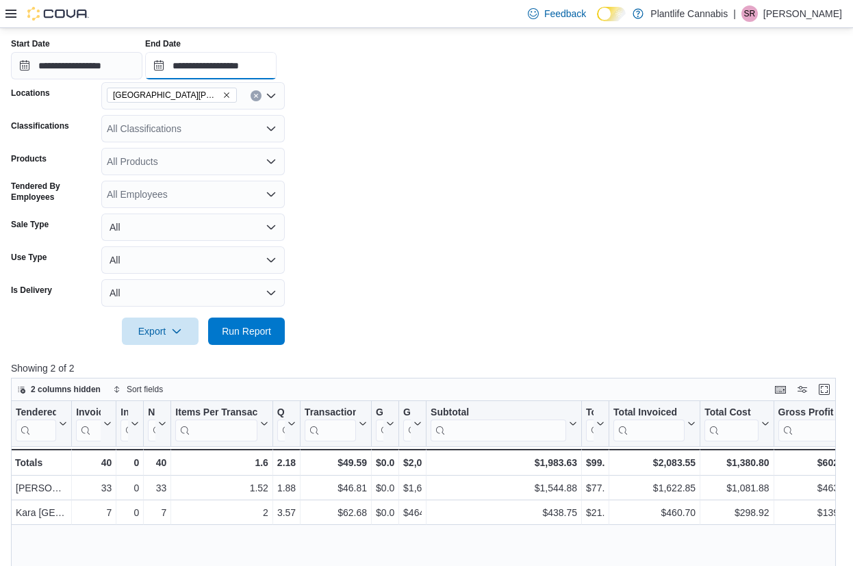
click at [253, 68] on input "**********" at bounding box center [210, 65] width 131 height 27
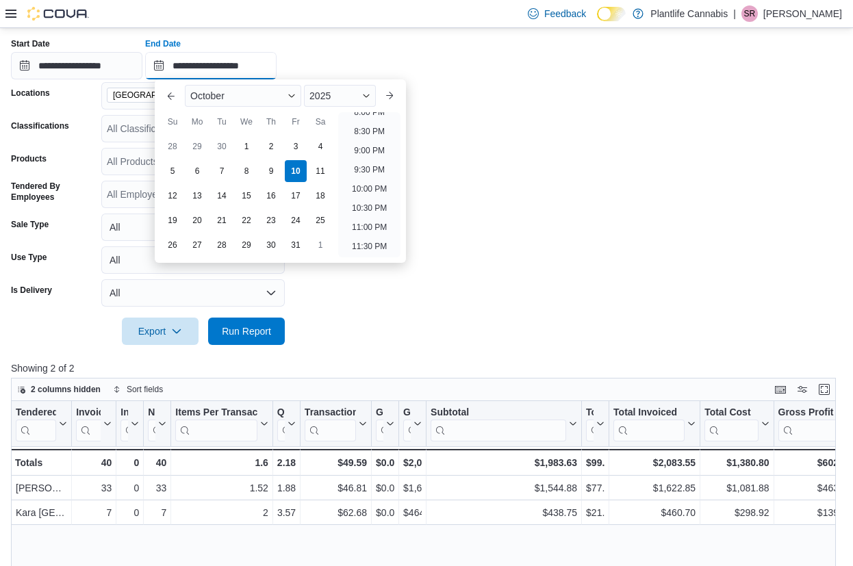
type input "**********"
click at [344, 38] on div "**********" at bounding box center [426, 53] width 831 height 52
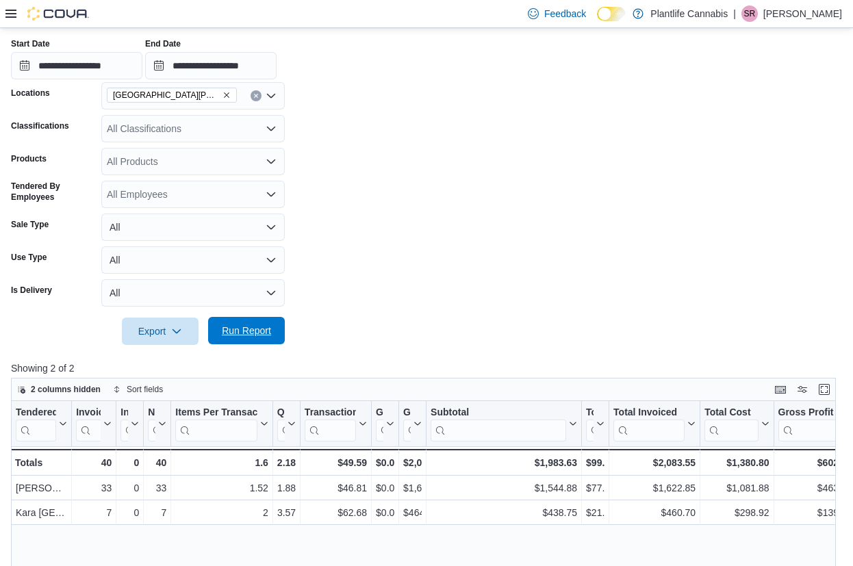
click at [258, 318] on span "Run Report" at bounding box center [246, 330] width 60 height 27
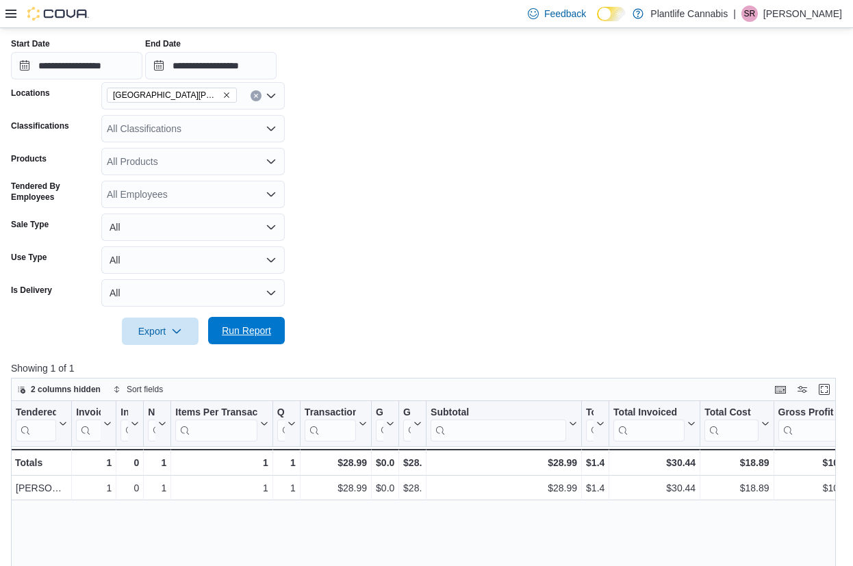
click at [261, 322] on span "Run Report" at bounding box center [246, 330] width 60 height 27
click at [274, 322] on span "Run Report" at bounding box center [246, 330] width 60 height 27
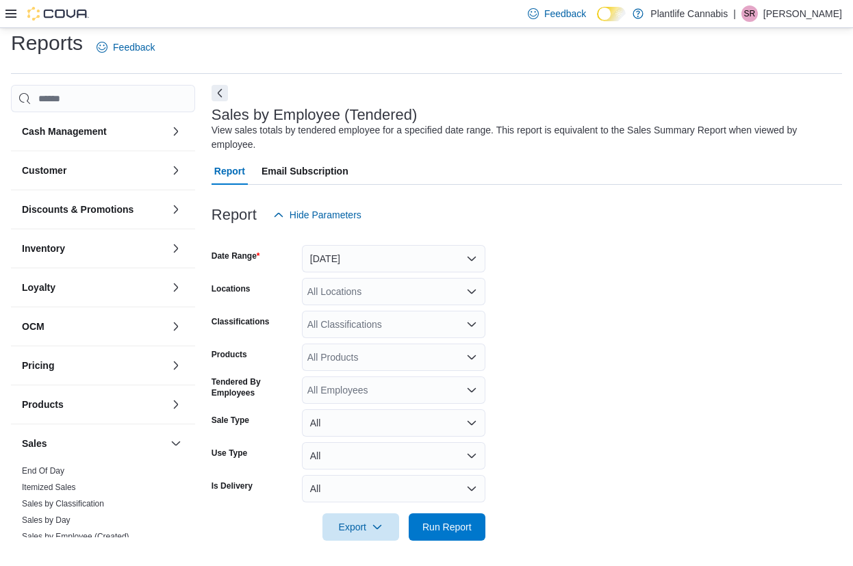
scroll to position [12, 0]
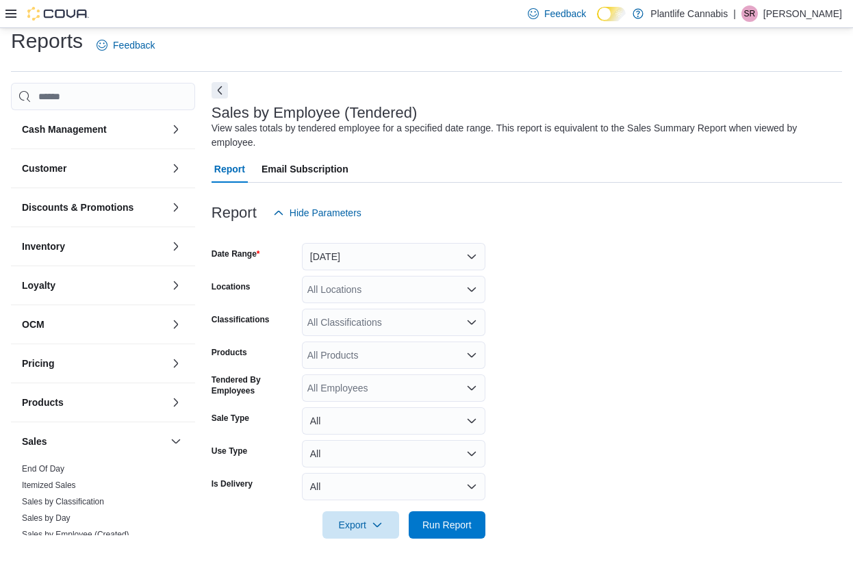
click at [222, 83] on div "Sales by Employee (Tendered) View sales totals by tendered employee for a speci…" at bounding box center [526, 319] width 630 height 472
click at [218, 91] on button "Next" at bounding box center [219, 90] width 16 height 16
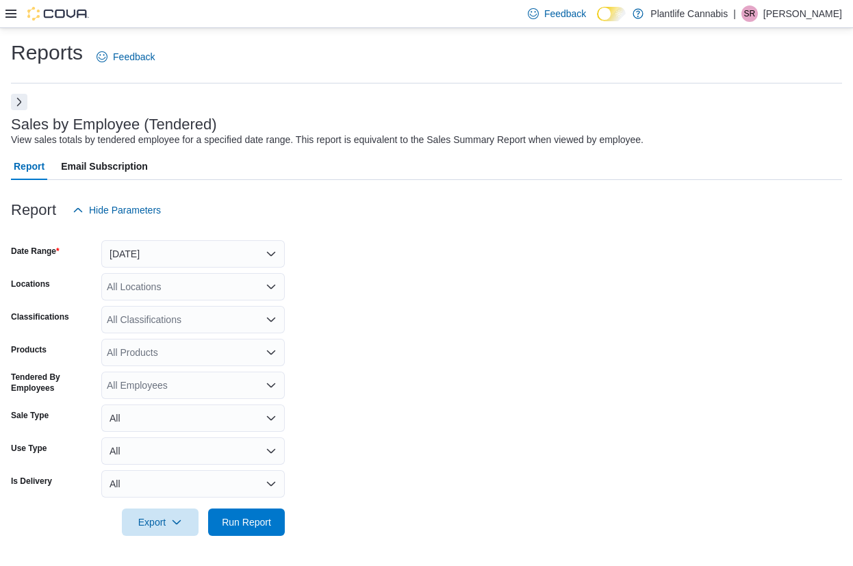
scroll to position [0, 0]
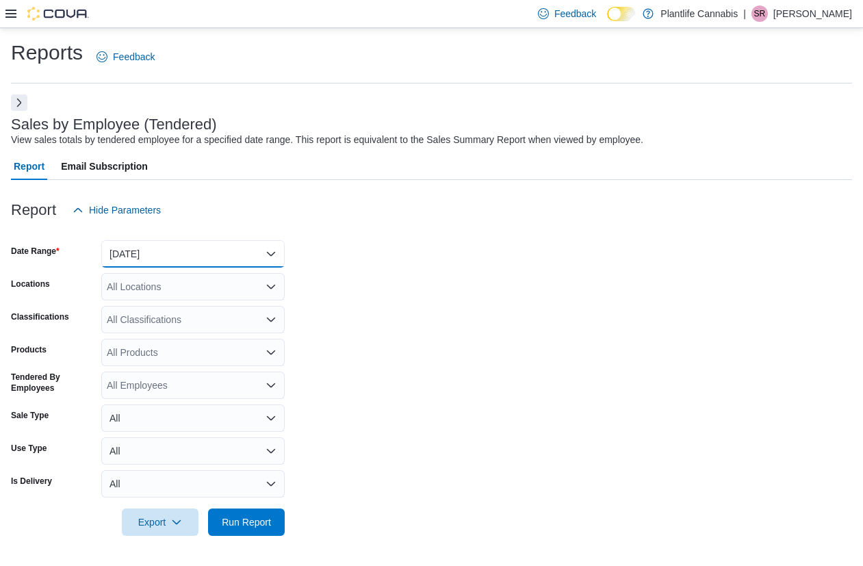
click at [157, 249] on button "[DATE]" at bounding box center [192, 253] width 183 height 27
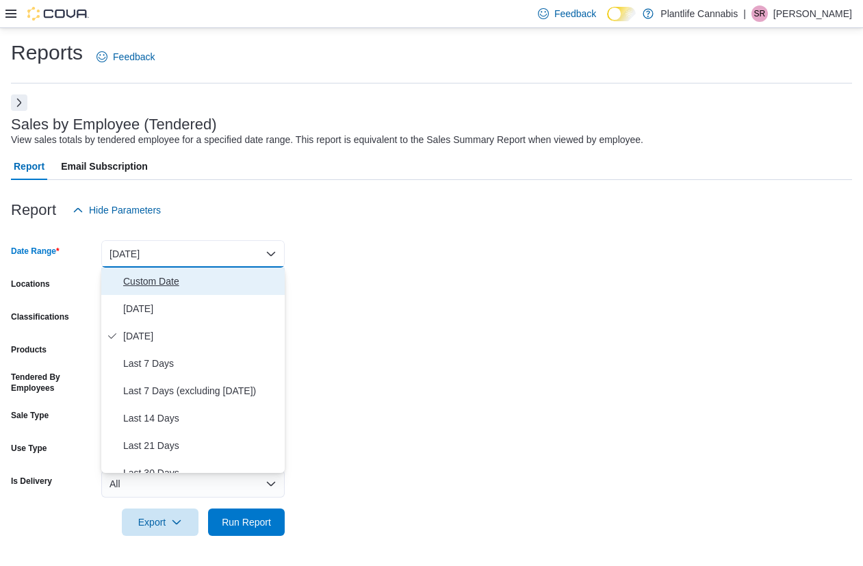
click at [151, 273] on span "Custom Date" at bounding box center [201, 281] width 156 height 16
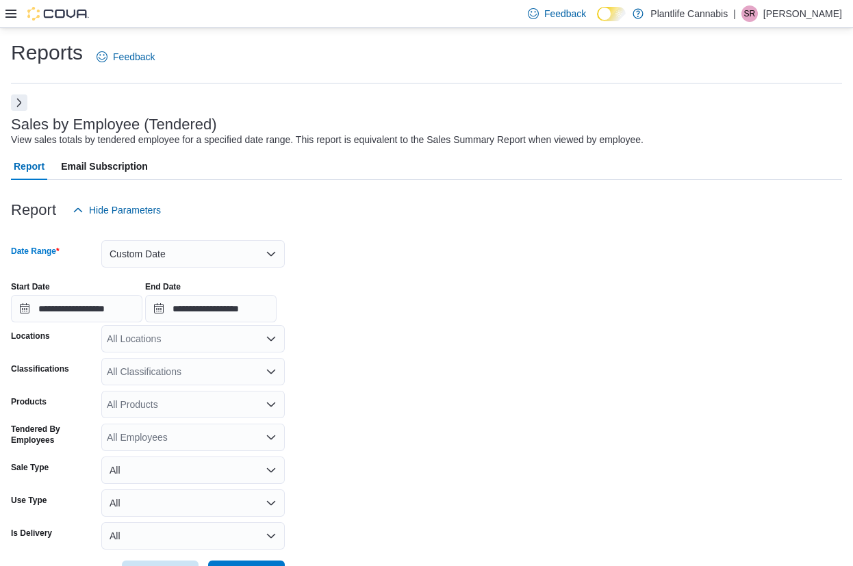
click at [147, 343] on div "All Locations" at bounding box center [192, 338] width 183 height 27
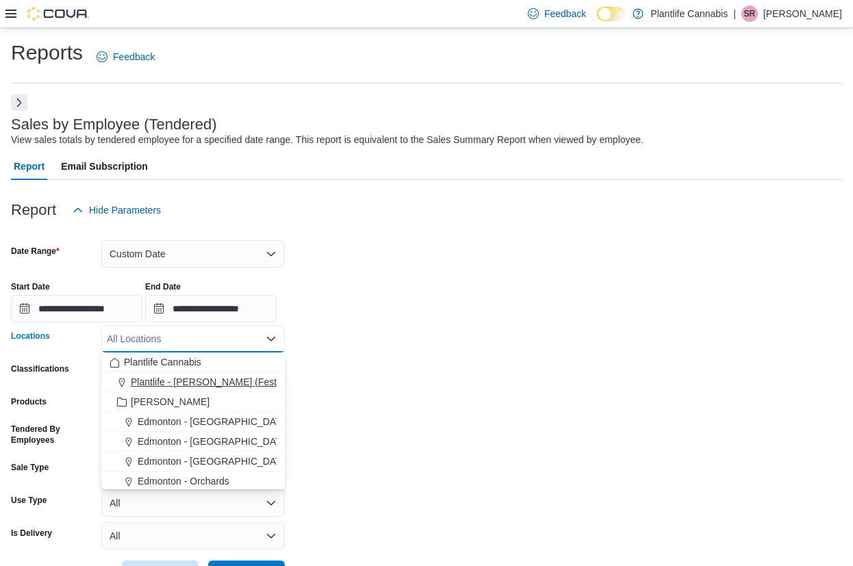
scroll to position [108, 0]
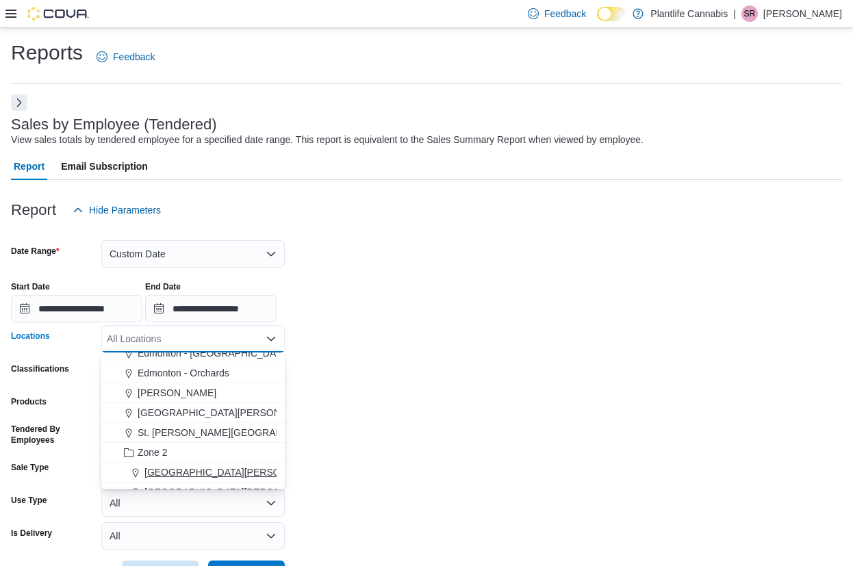
click at [259, 474] on span "[GEOGRAPHIC_DATA][PERSON_NAME] - [GEOGRAPHIC_DATA]" at bounding box center [287, 472] width 287 height 14
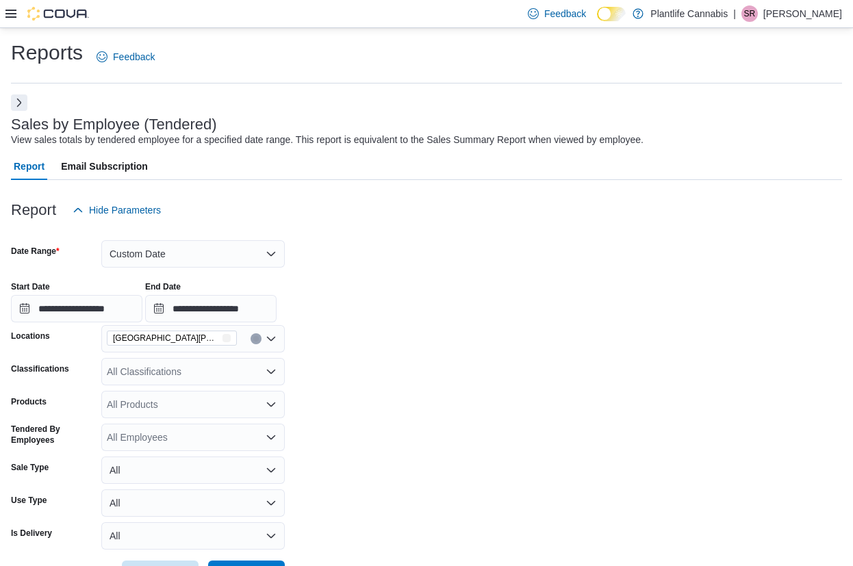
click at [296, 471] on form "**********" at bounding box center [426, 406] width 831 height 364
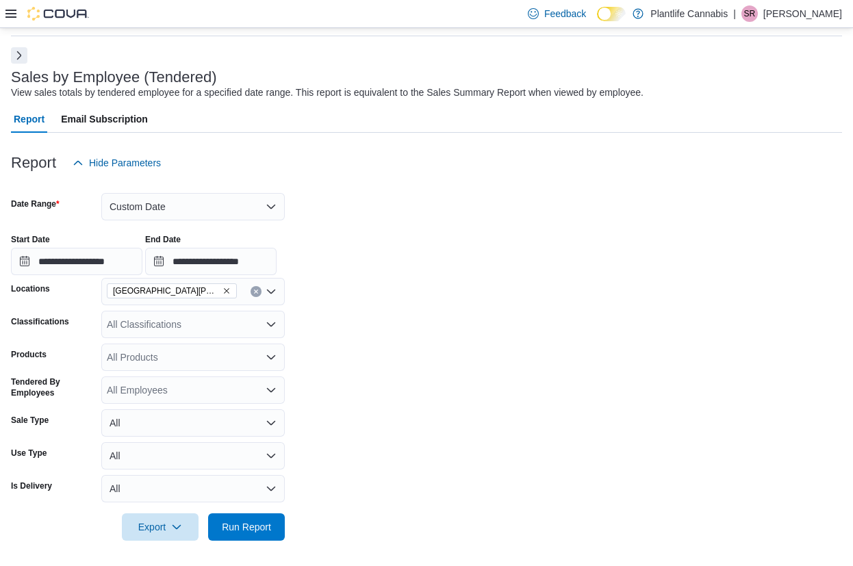
scroll to position [49, 0]
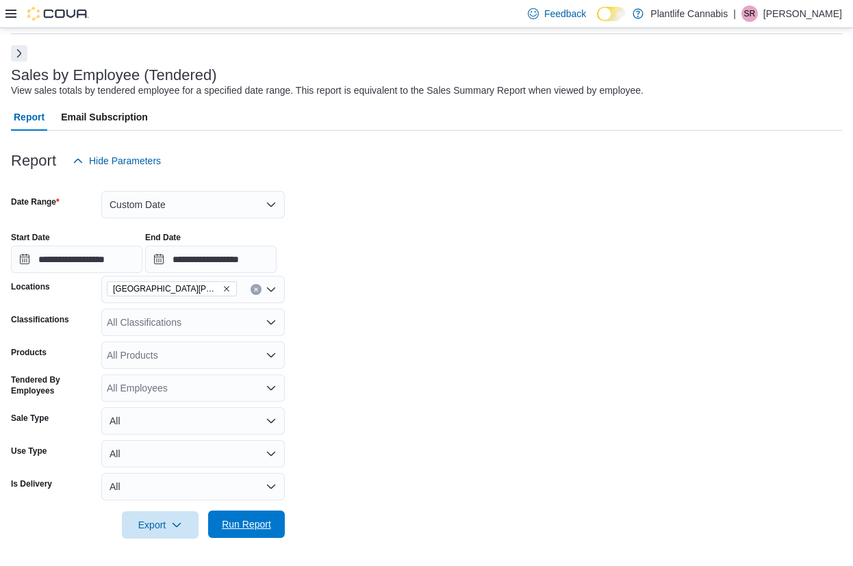
click at [223, 528] on span "Run Report" at bounding box center [246, 524] width 49 height 14
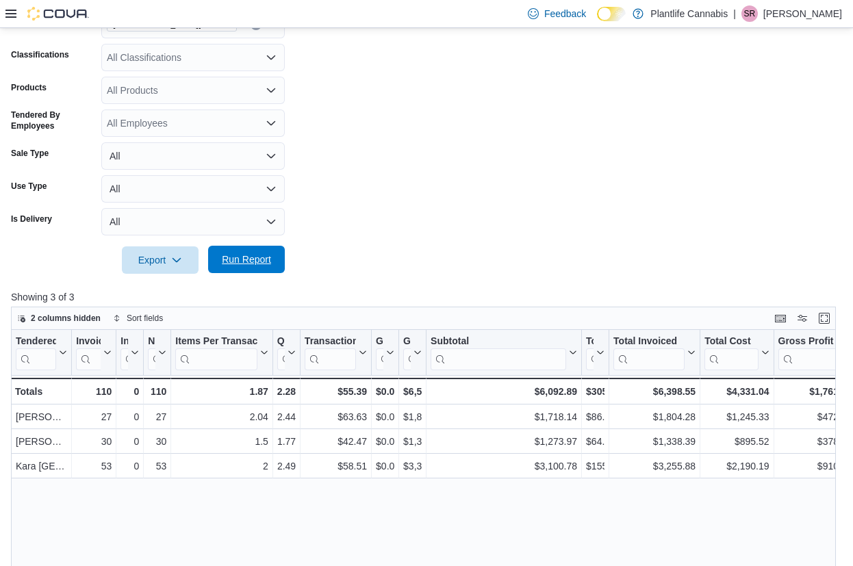
click at [216, 254] on span "Run Report" at bounding box center [246, 259] width 60 height 27
drag, startPoint x: 242, startPoint y: 262, endPoint x: 510, endPoint y: 288, distance: 270.2
click at [242, 261] on span "Run Report" at bounding box center [246, 260] width 49 height 14
click at [226, 265] on span "Run Report" at bounding box center [246, 259] width 49 height 14
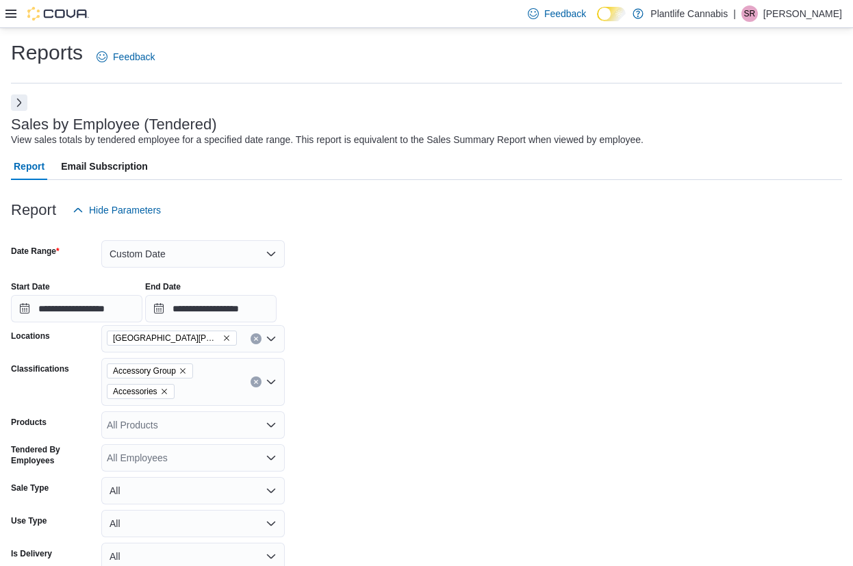
scroll to position [231, 0]
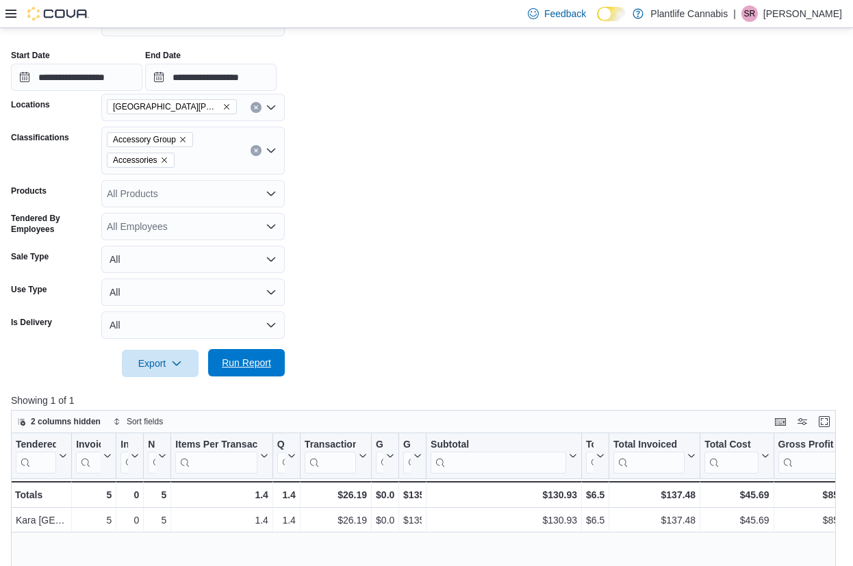
click at [235, 357] on span "Run Report" at bounding box center [246, 363] width 49 height 14
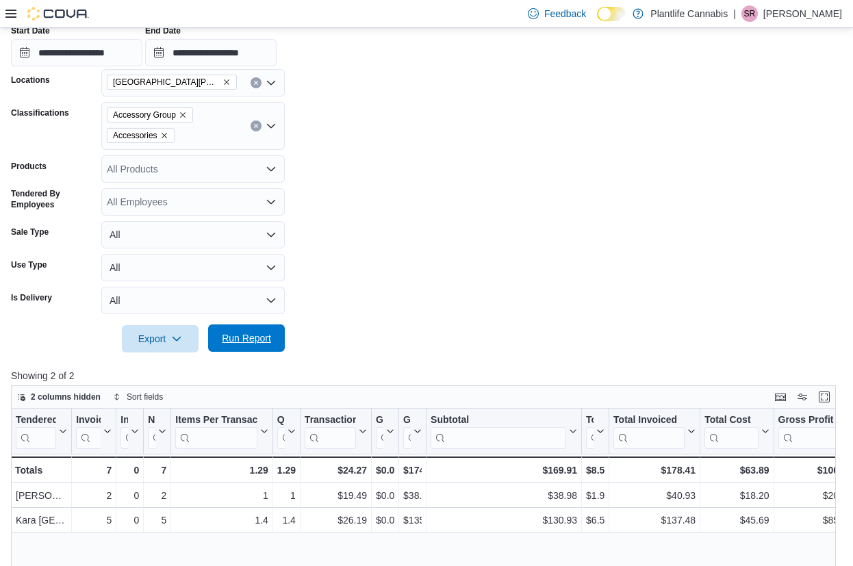
click at [282, 346] on button "Run Report" at bounding box center [246, 337] width 77 height 27
click at [236, 339] on span "Run Report" at bounding box center [246, 338] width 49 height 14
